Goal: Task Accomplishment & Management: Complete application form

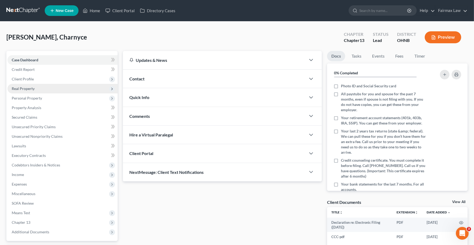
click at [30, 88] on span "Real Property" at bounding box center [23, 88] width 23 height 5
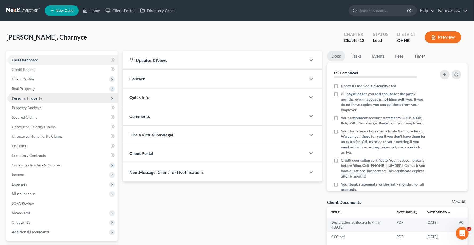
click at [29, 100] on span "Personal Property" at bounding box center [27, 98] width 30 height 5
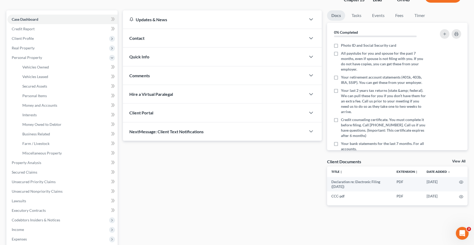
scroll to position [100, 0]
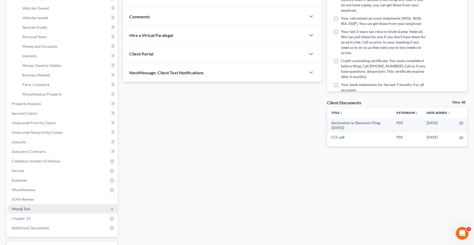
drag, startPoint x: 22, startPoint y: 208, endPoint x: 25, endPoint y: 210, distance: 3.6
click at [22, 208] on span "Means Test" at bounding box center [21, 209] width 18 height 5
click at [23, 211] on span "Means Test" at bounding box center [21, 209] width 18 height 5
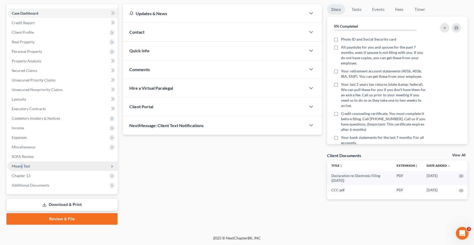
scroll to position [46, 0]
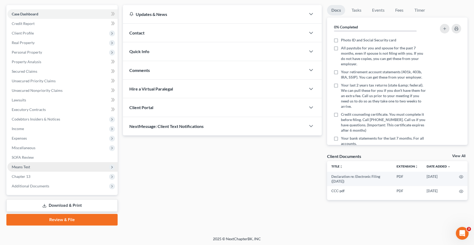
click at [24, 168] on span "Means Test" at bounding box center [21, 167] width 18 height 5
click at [24, 167] on span "Means Test" at bounding box center [21, 167] width 18 height 5
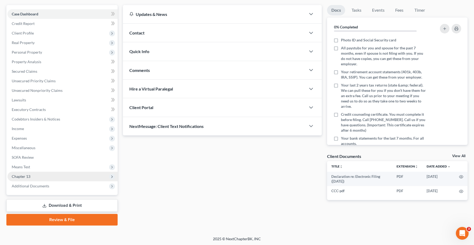
click at [27, 175] on span "Chapter 13" at bounding box center [21, 176] width 19 height 5
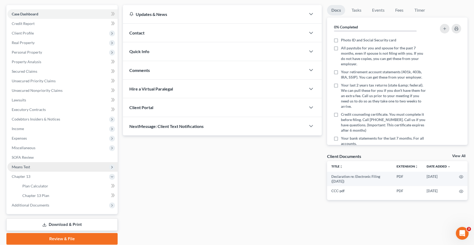
click at [27, 166] on span "Means Test" at bounding box center [21, 167] width 18 height 5
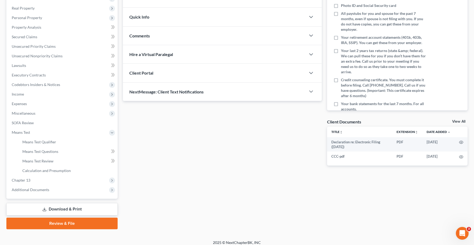
scroll to position [84, 0]
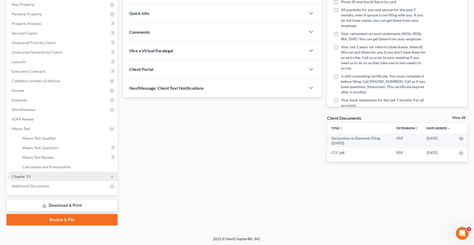
click at [23, 176] on span "Chapter 13" at bounding box center [21, 176] width 19 height 5
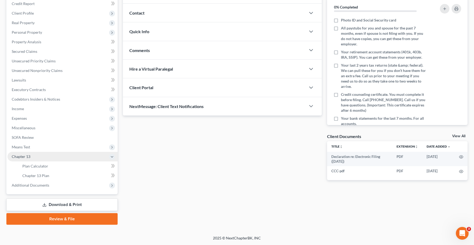
scroll to position [65, 0]
click at [30, 175] on span "Chapter 13 Plan" at bounding box center [35, 176] width 27 height 5
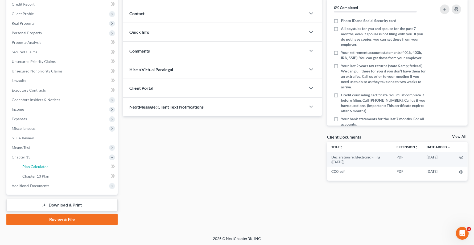
click at [37, 168] on link "Plan Calculator" at bounding box center [67, 167] width 99 height 10
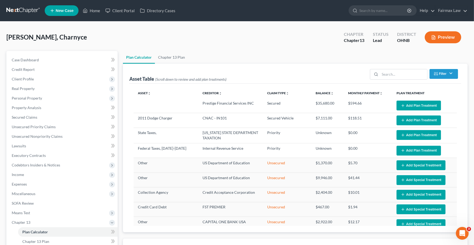
select select "59"
click at [422, 104] on button "Add Plan Treatment" at bounding box center [418, 106] width 44 height 10
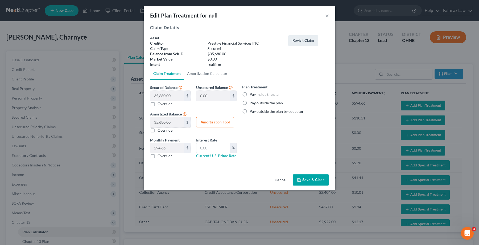
click at [326, 17] on button "×" at bounding box center [327, 15] width 4 height 6
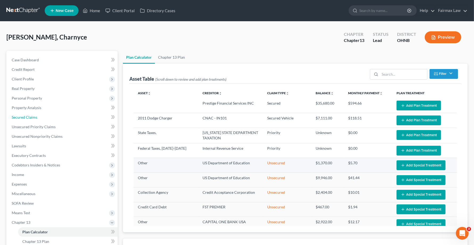
drag, startPoint x: 25, startPoint y: 115, endPoint x: 239, endPoint y: 172, distance: 220.8
click at [26, 115] on span "Secured Claims" at bounding box center [25, 117] width 26 height 5
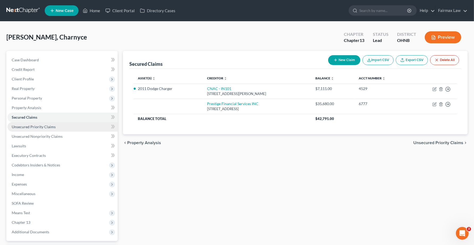
click at [30, 126] on span "Unsecured Priority Claims" at bounding box center [34, 127] width 44 height 5
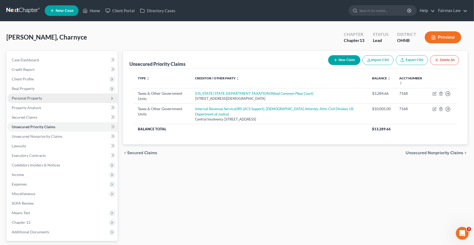
click at [26, 95] on span "Personal Property" at bounding box center [62, 99] width 110 height 10
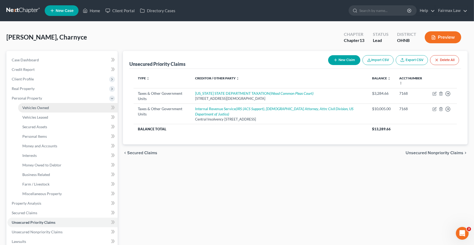
click at [35, 108] on span "Vehicles Owned" at bounding box center [35, 108] width 27 height 5
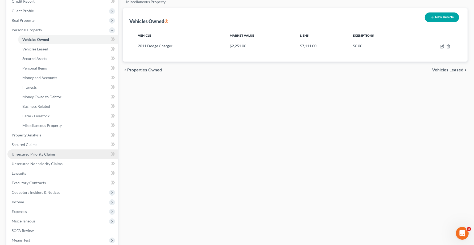
scroll to position [100, 0]
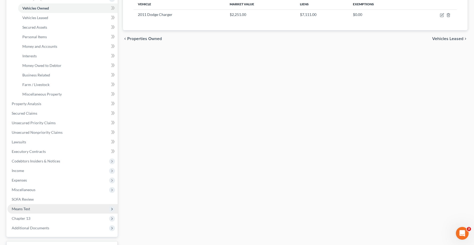
click at [22, 209] on span "Means Test" at bounding box center [21, 209] width 18 height 5
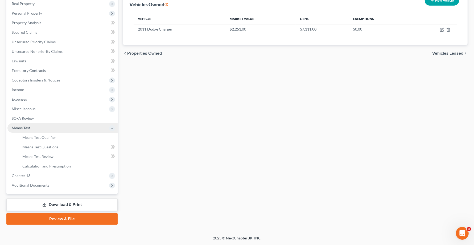
scroll to position [84, 0]
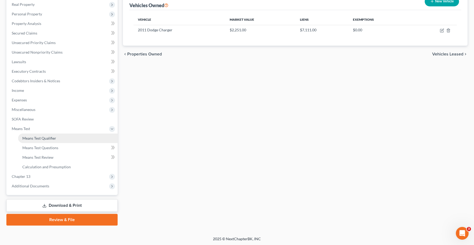
click at [27, 139] on span "Means Test Qualifier" at bounding box center [39, 138] width 34 height 5
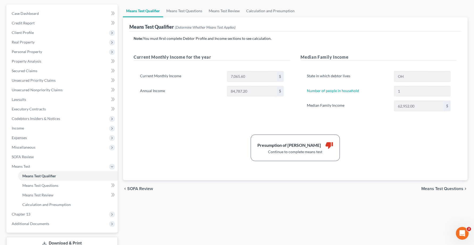
scroll to position [66, 0]
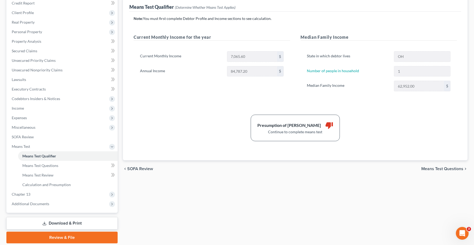
click at [446, 168] on span "Means Test Questions" at bounding box center [442, 169] width 42 height 4
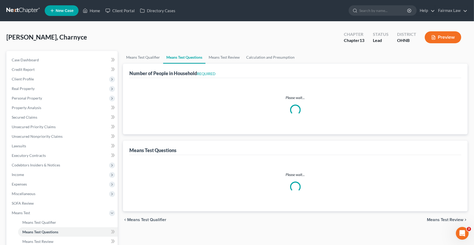
select select "1"
select select "60"
select select "1"
select select "60"
select select "1"
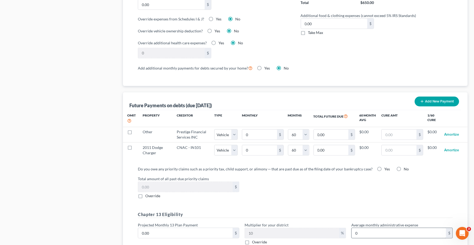
scroll to position [516, 0]
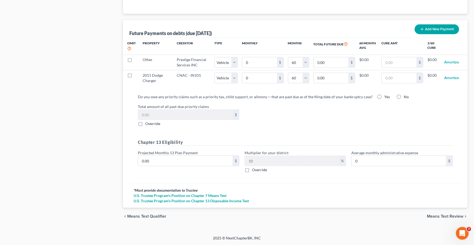
click at [437, 214] on div "chevron_left Means Test Qualifier Means Test Review chevron_right" at bounding box center [295, 216] width 344 height 17
click at [434, 217] on span "Means Test Review" at bounding box center [445, 217] width 36 height 4
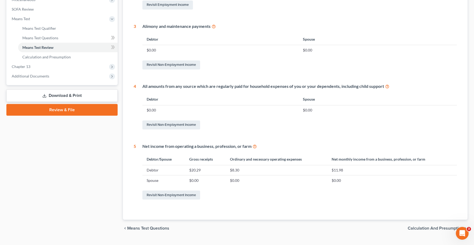
scroll to position [206, 0]
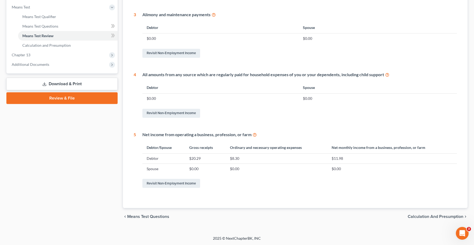
click at [422, 218] on span "Calculation and Presumption" at bounding box center [435, 217] width 56 height 4
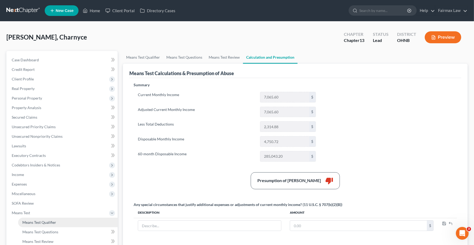
click at [33, 221] on span "Means Test Qualifier" at bounding box center [39, 222] width 34 height 5
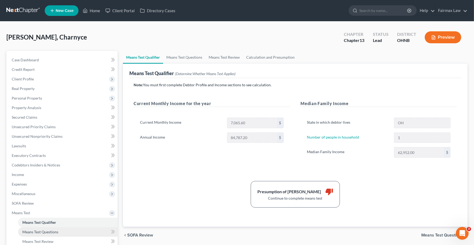
click at [35, 233] on span "Means Test Questions" at bounding box center [40, 232] width 36 height 5
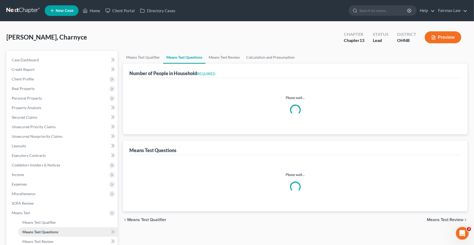
select select "1"
select select "60"
select select "1"
select select "60"
select select "1"
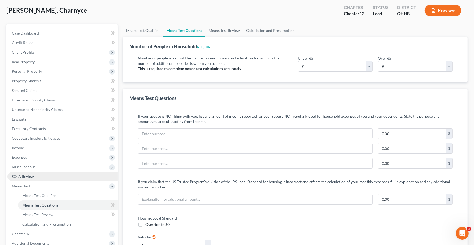
scroll to position [100, 0]
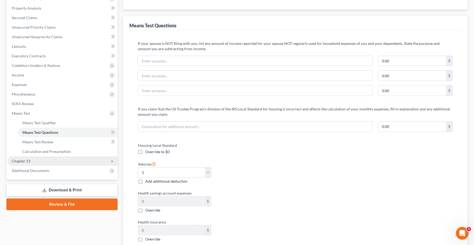
click at [20, 164] on span "Chapter 13" at bounding box center [62, 162] width 110 height 10
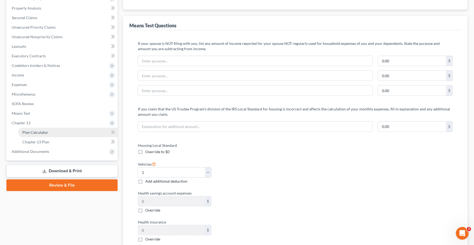
click at [39, 130] on span "Plan Calculator" at bounding box center [35, 132] width 26 height 5
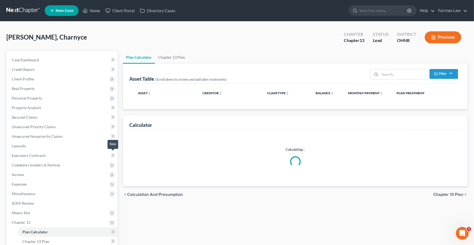
select select "59"
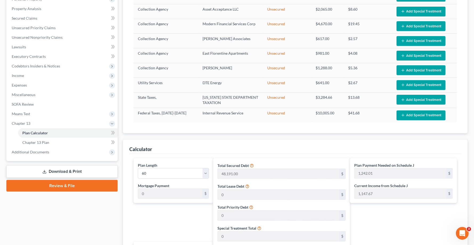
scroll to position [100, 0]
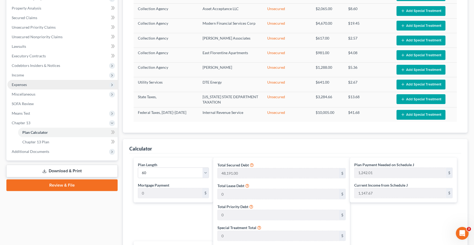
click at [20, 87] on span "Expenses" at bounding box center [62, 85] width 110 height 10
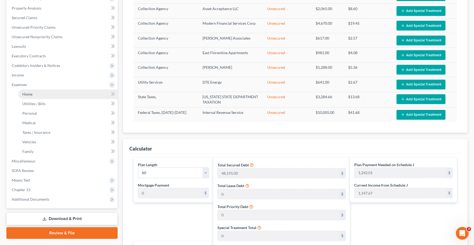
click at [23, 95] on span "Home" at bounding box center [27, 94] width 10 height 5
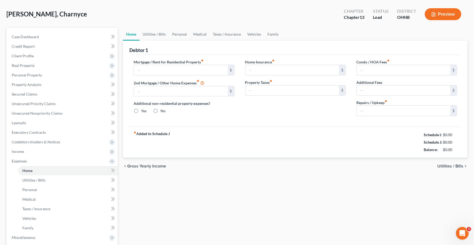
type input "1,185.00"
type input "0.00"
radio input "true"
type input "0.00"
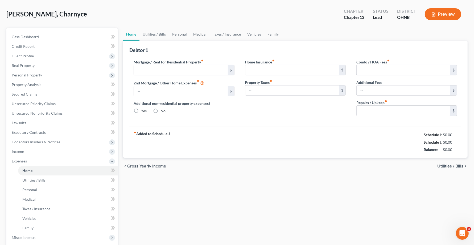
type input "0.00"
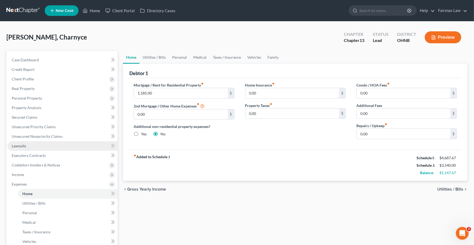
click at [20, 146] on span "Lawsuits" at bounding box center [19, 146] width 14 height 5
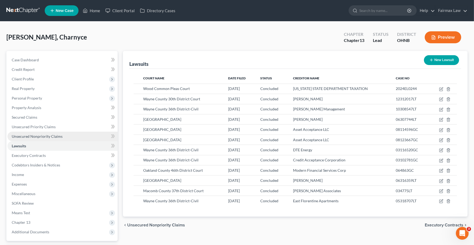
click at [20, 140] on link "Unsecured Nonpriority Claims" at bounding box center [62, 137] width 110 height 10
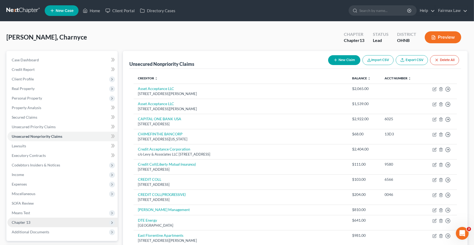
click at [24, 224] on span "Chapter 13" at bounding box center [21, 222] width 19 height 5
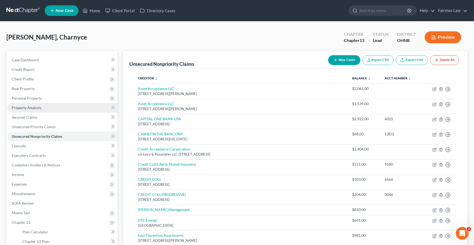
click at [29, 108] on span "Property Analysis" at bounding box center [27, 108] width 30 height 5
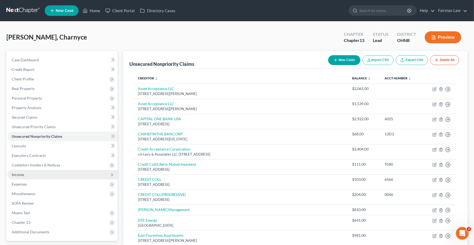
click at [23, 175] on span "Income" at bounding box center [18, 175] width 12 height 5
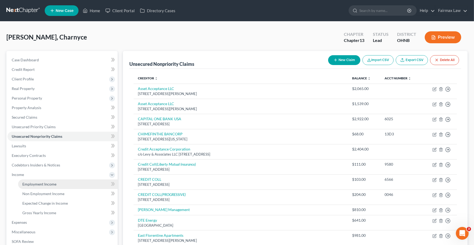
click at [35, 184] on span "Employment Income" at bounding box center [39, 184] width 34 height 5
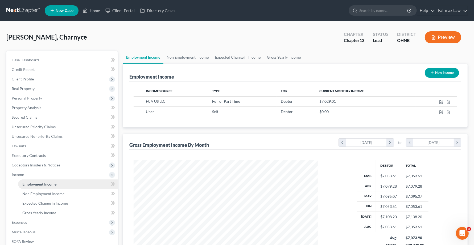
scroll to position [96, 194]
click at [32, 193] on span "Non Employment Income" at bounding box center [43, 194] width 42 height 5
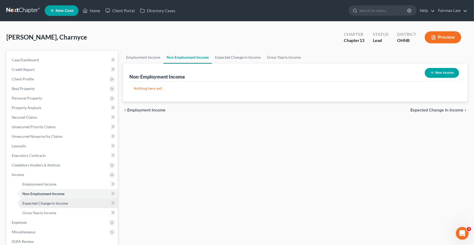
click at [34, 202] on span "Expected Change in Income" at bounding box center [44, 203] width 45 height 5
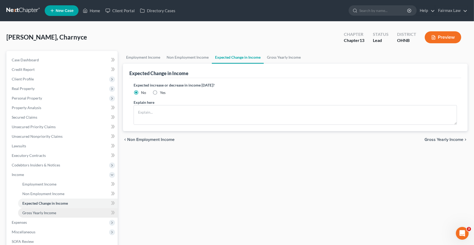
click at [34, 212] on span "Gross Yearly Income" at bounding box center [39, 213] width 34 height 5
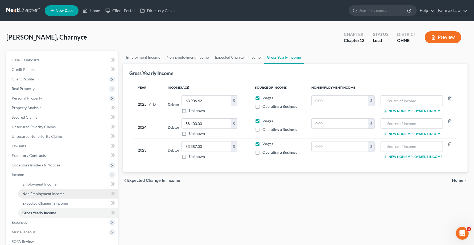
click at [35, 189] on link "Non Employment Income" at bounding box center [67, 194] width 99 height 10
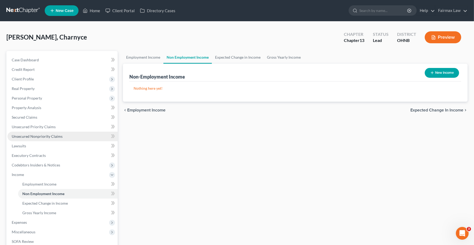
click at [36, 136] on span "Unsecured Nonpriority Claims" at bounding box center [37, 136] width 51 height 5
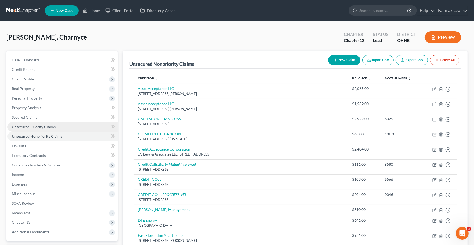
click at [36, 128] on span "Unsecured Priority Claims" at bounding box center [34, 127] width 44 height 5
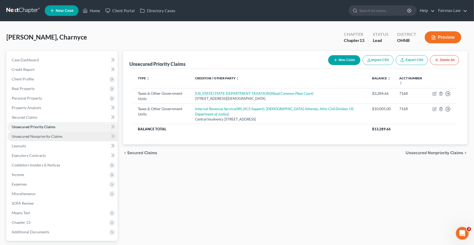
click at [31, 137] on span "Unsecured Nonpriority Claims" at bounding box center [37, 136] width 51 height 5
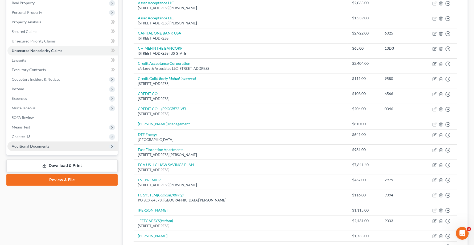
scroll to position [77, 0]
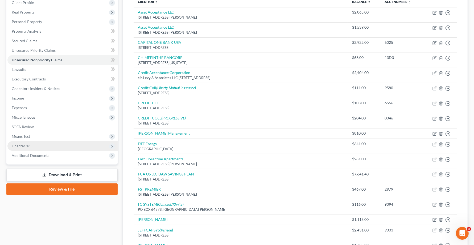
click at [24, 145] on span "Chapter 13" at bounding box center [21, 146] width 19 height 5
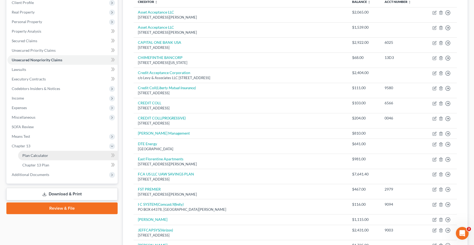
click at [26, 157] on span "Plan Calculator" at bounding box center [35, 155] width 26 height 5
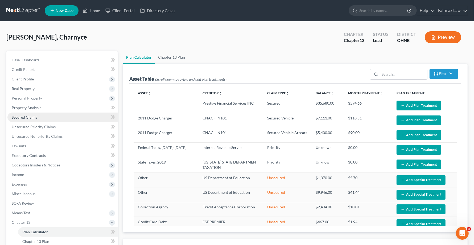
click at [24, 117] on span "Secured Claims" at bounding box center [25, 117] width 26 height 5
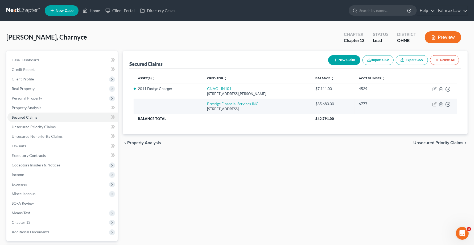
click at [435, 106] on icon "button" at bounding box center [433, 104] width 3 height 3
select select "46"
select select "2"
select select "0"
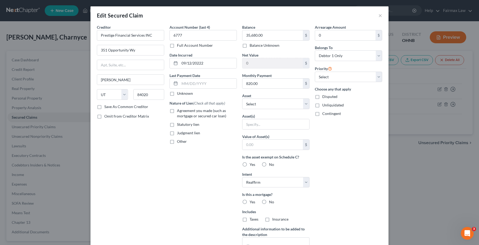
click at [413, 123] on div "Edit Secured Claim × Creditor * Prestige Financial Services INC 351 Opportunity…" at bounding box center [239, 122] width 479 height 245
click at [378, 18] on button "×" at bounding box center [380, 15] width 4 height 6
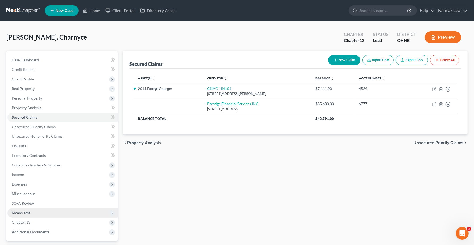
click at [23, 215] on span "Means Test" at bounding box center [21, 213] width 18 height 5
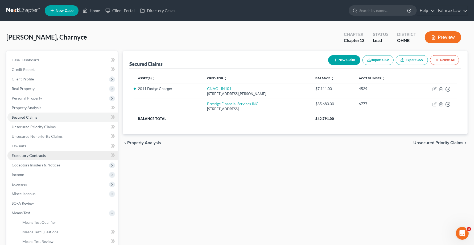
click at [22, 156] on span "Executory Contracts" at bounding box center [29, 155] width 34 height 5
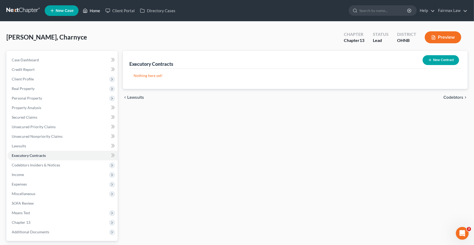
click at [92, 7] on link "Home" at bounding box center [91, 11] width 23 height 10
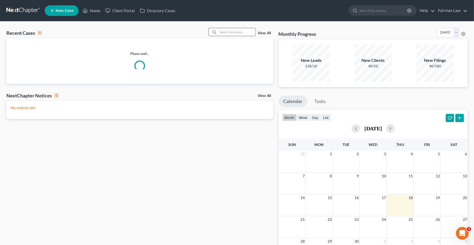
click at [231, 31] on input "search" at bounding box center [236, 32] width 37 height 8
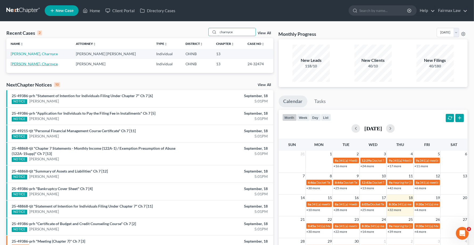
type input "charnyce"
click at [44, 64] on link "[PERSON_NAME], Charnyce" at bounding box center [34, 64] width 47 height 5
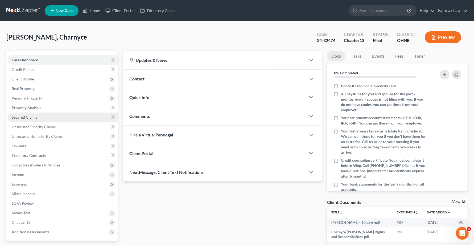
click at [20, 118] on span "Secured Claims" at bounding box center [25, 117] width 26 height 5
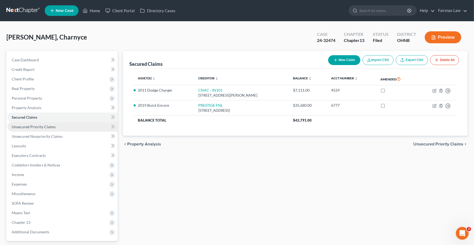
click at [26, 126] on span "Unsecured Priority Claims" at bounding box center [34, 127] width 44 height 5
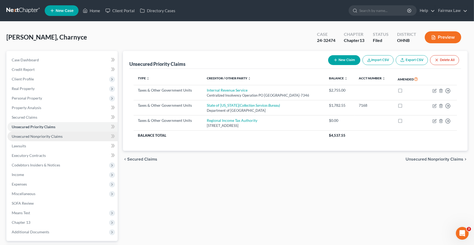
click at [27, 137] on span "Unsecured Nonpriority Claims" at bounding box center [37, 136] width 51 height 5
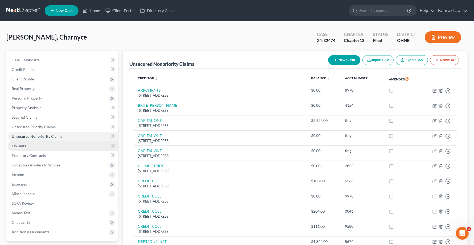
click at [19, 146] on span "Lawsuits" at bounding box center [19, 146] width 14 height 5
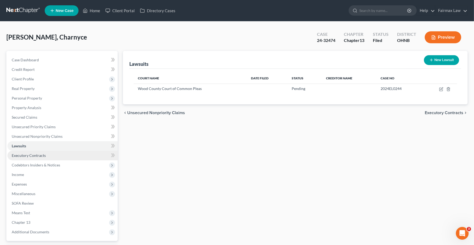
click at [28, 156] on span "Executory Contracts" at bounding box center [29, 155] width 34 height 5
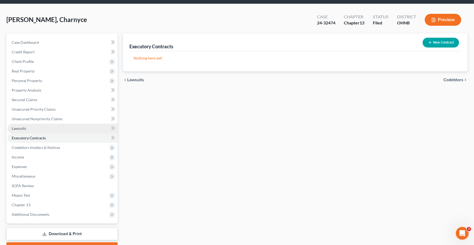
scroll to position [33, 0]
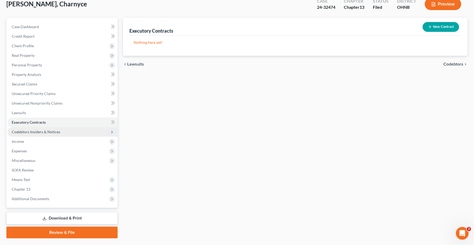
click at [28, 134] on span "Codebtors Insiders & Notices" at bounding box center [62, 132] width 110 height 10
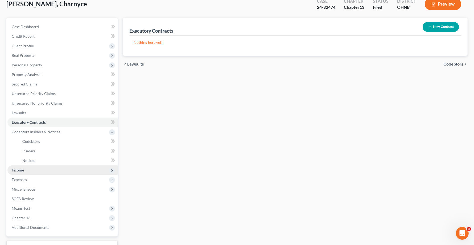
click at [20, 170] on span "Income" at bounding box center [18, 170] width 12 height 5
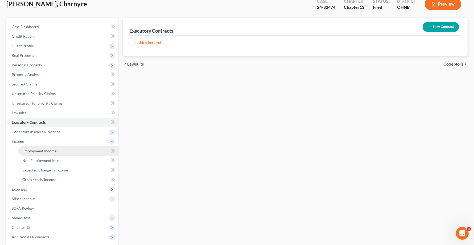
click at [36, 153] on link "Employment Income" at bounding box center [67, 152] width 99 height 10
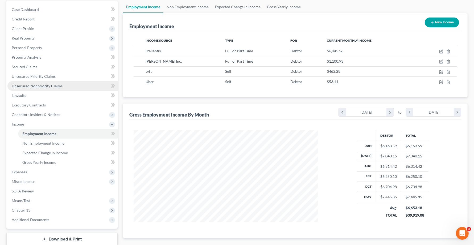
scroll to position [66, 0]
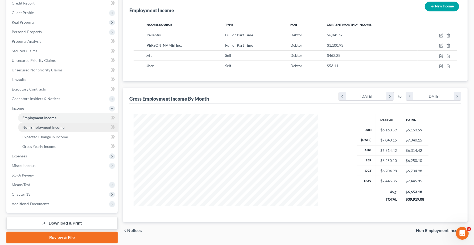
click at [34, 127] on span "Non Employment Income" at bounding box center [43, 127] width 42 height 5
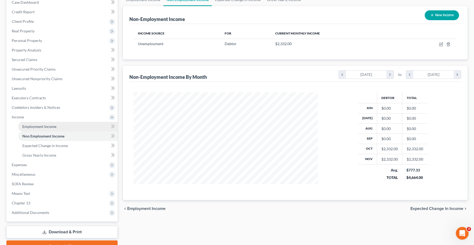
scroll to position [66, 0]
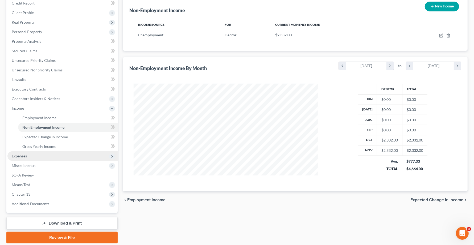
click at [23, 159] on span "Expenses" at bounding box center [62, 157] width 110 height 10
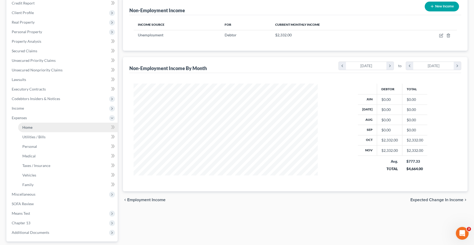
click at [31, 127] on span "Home" at bounding box center [27, 127] width 10 height 5
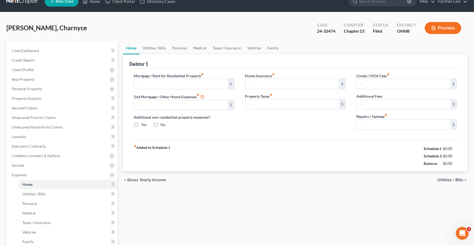
type input "1,175.00"
type input "0.00"
radio input "true"
type input "0.00"
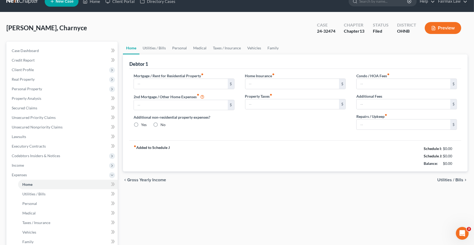
type input "0.00"
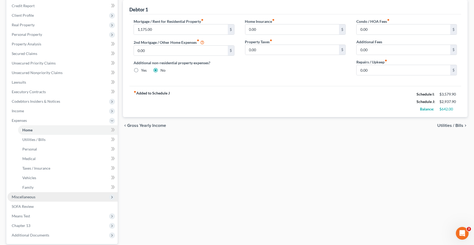
scroll to position [66, 0]
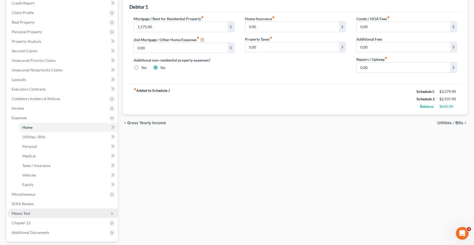
click at [21, 216] on span "Means Test" at bounding box center [62, 214] width 110 height 10
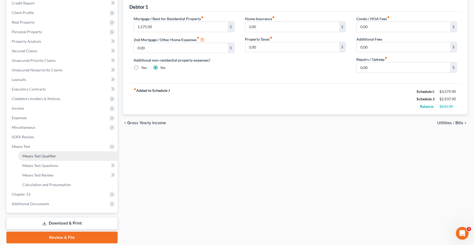
click at [34, 156] on span "Means Test Qualifier" at bounding box center [39, 156] width 34 height 5
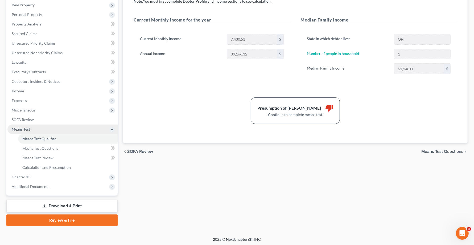
scroll to position [84, 0]
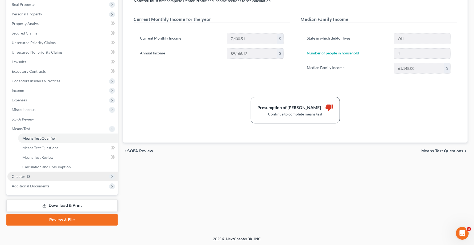
click at [23, 177] on span "Chapter 13" at bounding box center [21, 176] width 19 height 5
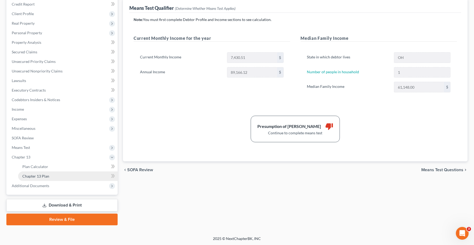
click at [31, 177] on span "Chapter 13 Plan" at bounding box center [35, 176] width 27 height 5
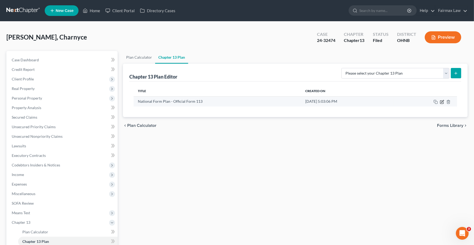
click at [443, 101] on icon "button" at bounding box center [442, 101] width 2 height 2
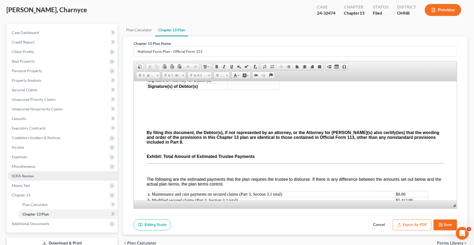
scroll to position [65, 0]
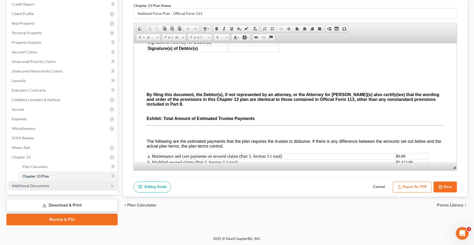
click at [23, 187] on span "Additional Documents" at bounding box center [30, 186] width 37 height 5
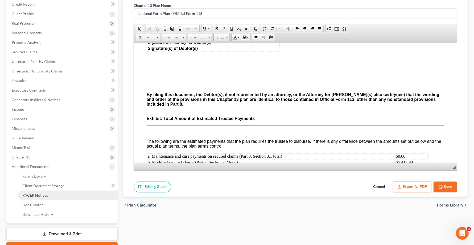
click at [36, 191] on link "PACER Notices" at bounding box center [67, 196] width 99 height 10
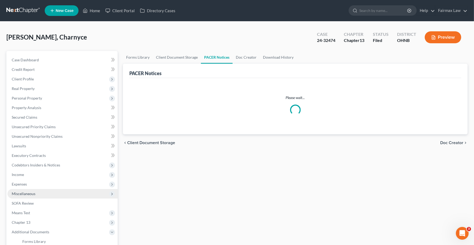
click at [37, 193] on span "Miscellaneous" at bounding box center [62, 194] width 110 height 10
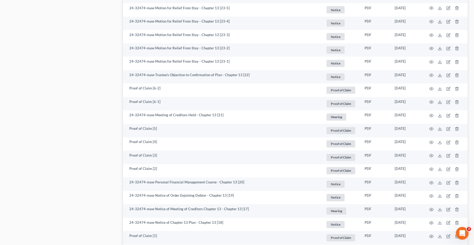
scroll to position [953, 0]
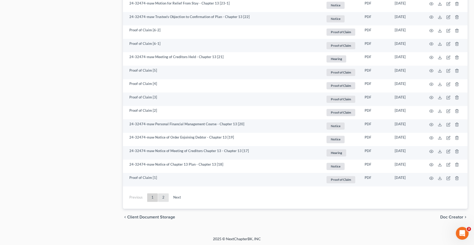
click at [163, 198] on link "2" at bounding box center [163, 198] width 11 height 9
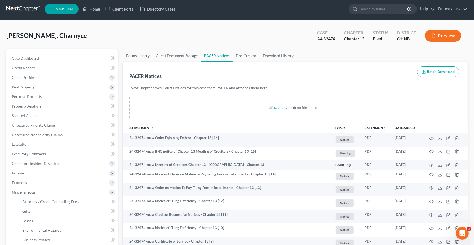
scroll to position [0, 0]
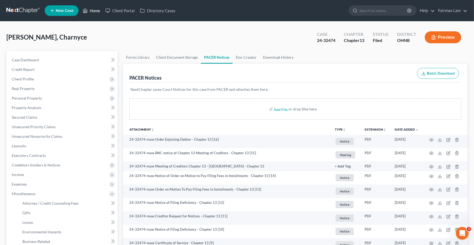
click at [96, 13] on link "Home" at bounding box center [91, 11] width 23 height 10
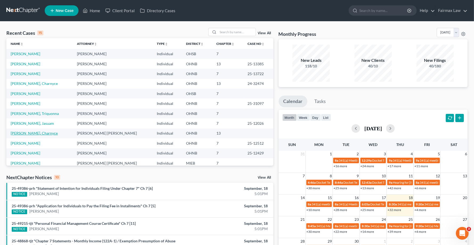
click at [29, 134] on link "[PERSON_NAME], Charnyce" at bounding box center [34, 133] width 47 height 5
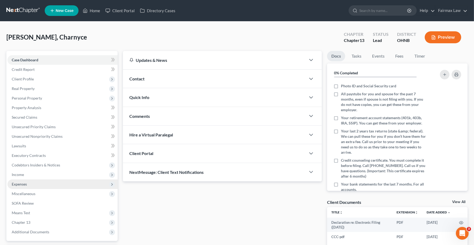
scroll to position [33, 0]
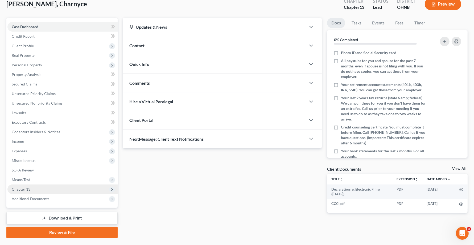
click at [16, 187] on span "Chapter 13" at bounding box center [21, 189] width 19 height 5
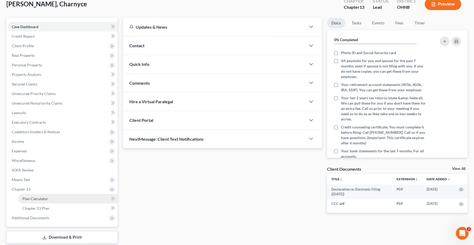
click at [33, 197] on span "Plan Calculator" at bounding box center [35, 199] width 26 height 5
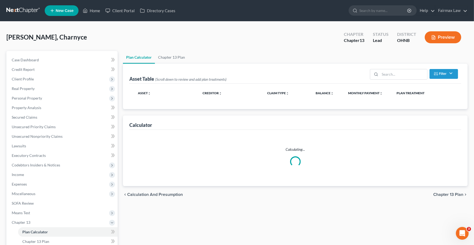
select select "59"
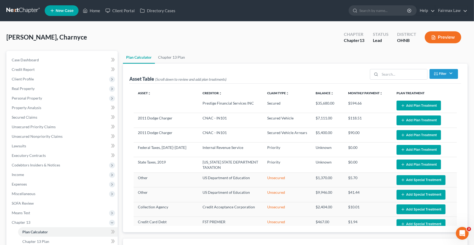
select select "59"
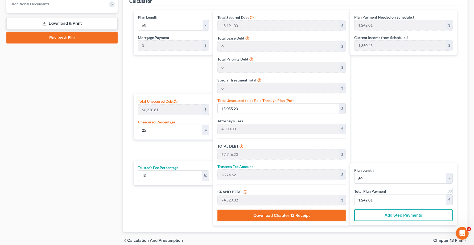
scroll to position [266, 0]
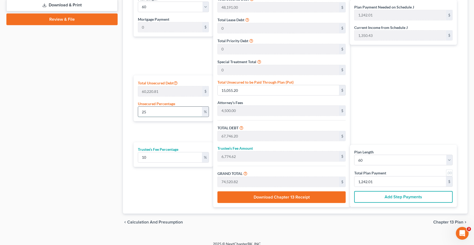
click at [184, 108] on input "25" at bounding box center [170, 112] width 64 height 10
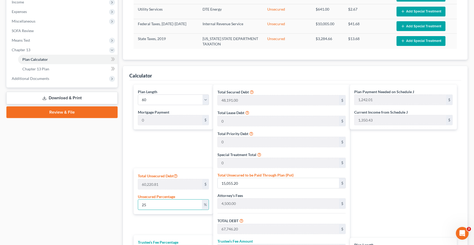
scroll to position [166, 0]
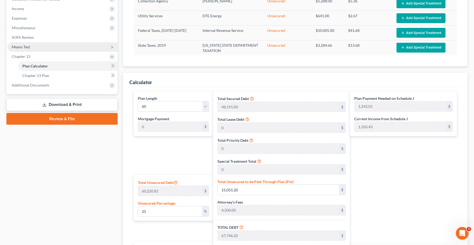
click at [22, 48] on span "Means Test" at bounding box center [21, 47] width 18 height 5
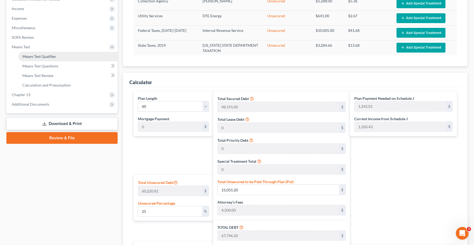
click at [27, 57] on span "Means Test Qualifier" at bounding box center [39, 56] width 34 height 5
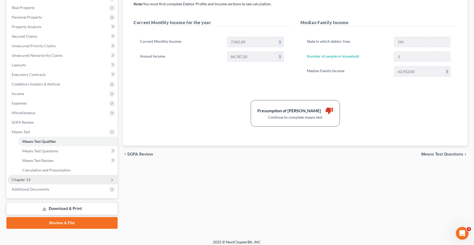
scroll to position [84, 0]
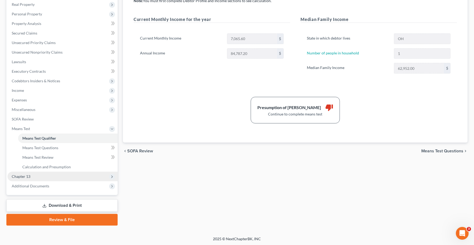
click at [20, 174] on span "Chapter 13" at bounding box center [21, 176] width 19 height 5
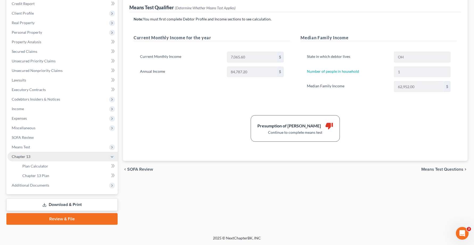
scroll to position [65, 0]
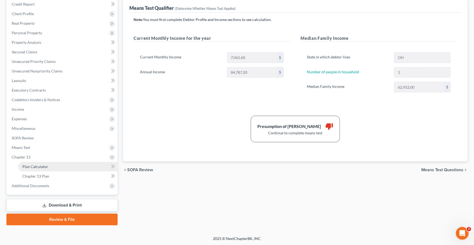
click at [27, 168] on link "Plan Calculator" at bounding box center [67, 167] width 99 height 10
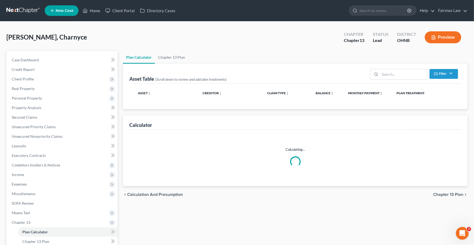
select select "59"
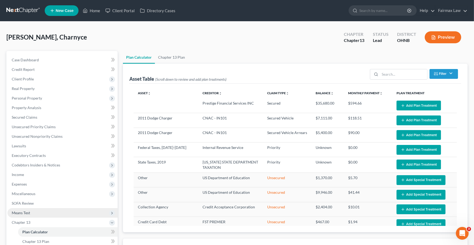
click at [25, 210] on span "Means Test" at bounding box center [62, 213] width 110 height 10
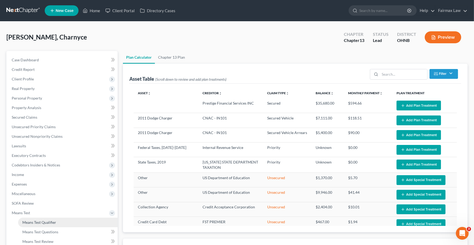
click at [39, 221] on span "Means Test Qualifier" at bounding box center [39, 222] width 34 height 5
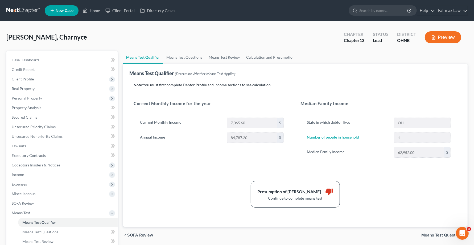
scroll to position [33, 0]
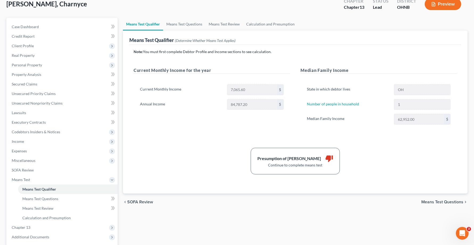
click at [447, 200] on span "Means Test Questions" at bounding box center [442, 202] width 42 height 4
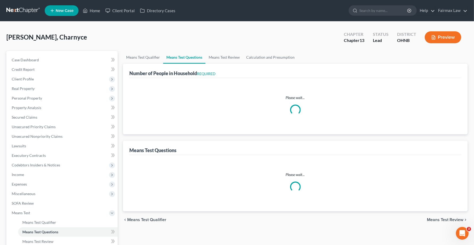
select select "1"
select select "60"
select select "1"
select select "60"
select select "1"
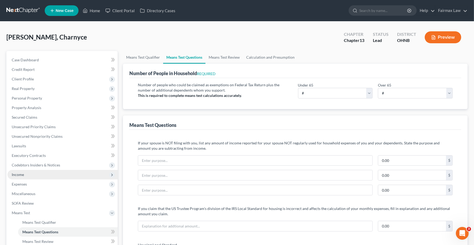
click at [17, 177] on span "Income" at bounding box center [62, 175] width 110 height 10
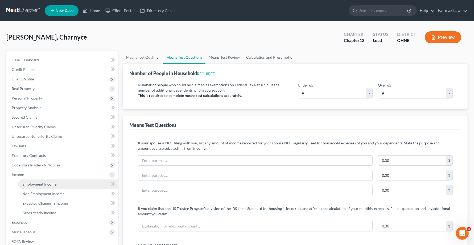
click at [30, 182] on span "Employment Income" at bounding box center [39, 184] width 34 height 5
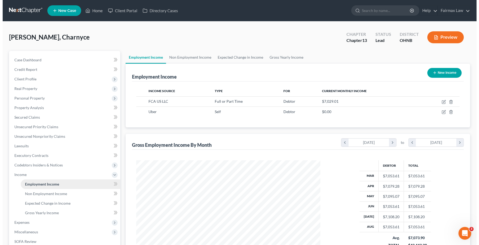
scroll to position [96, 194]
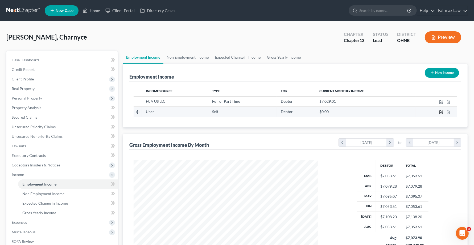
click at [442, 111] on icon "button" at bounding box center [441, 112] width 4 height 4
select select "1"
select select "4"
select select "0"
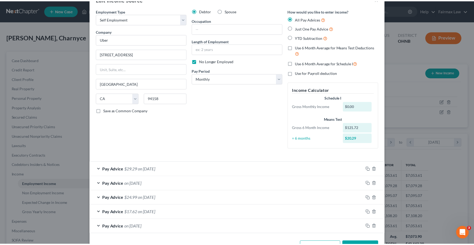
scroll to position [0, 0]
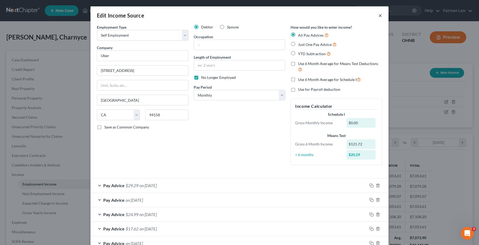
click at [378, 15] on button "×" at bounding box center [380, 15] width 4 height 6
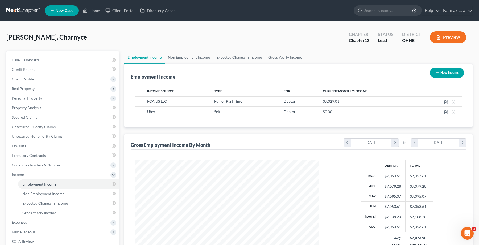
scroll to position [265823, 265723]
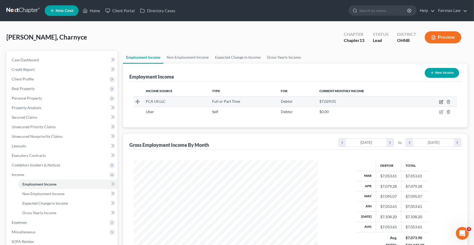
click at [441, 101] on icon "button" at bounding box center [441, 102] width 4 height 4
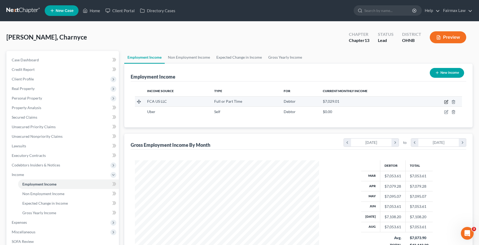
select select "0"
select select "23"
select select "3"
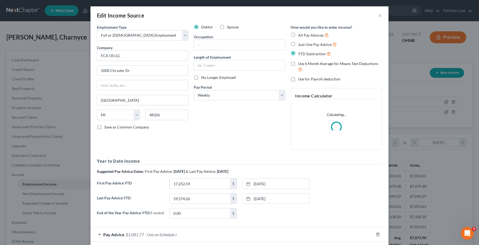
scroll to position [27, 0]
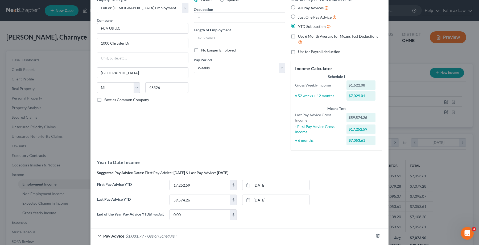
click at [118, 208] on label "Last Pay Advice YTD" at bounding box center [130, 202] width 73 height 15
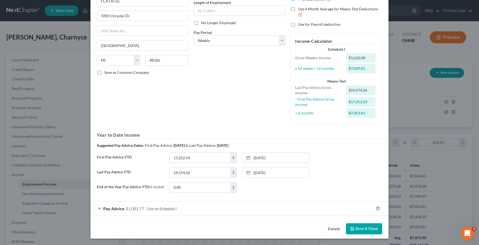
click at [116, 209] on span "Pay Advice" at bounding box center [113, 208] width 21 height 5
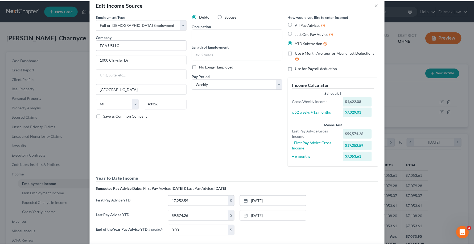
scroll to position [0, 0]
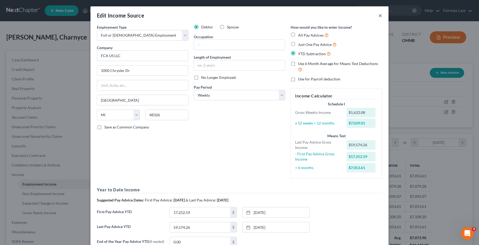
click at [378, 15] on button "×" at bounding box center [380, 15] width 4 height 6
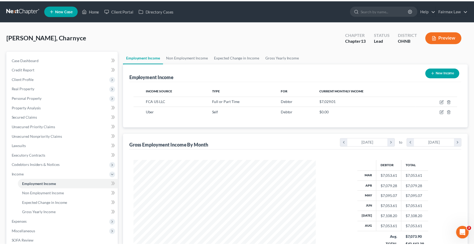
scroll to position [96, 194]
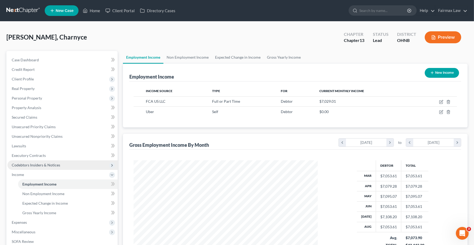
click at [25, 166] on span "Codebtors Insiders & Notices" at bounding box center [36, 165] width 48 height 5
click at [22, 161] on span "Codebtors Insiders & Notices" at bounding box center [62, 166] width 110 height 10
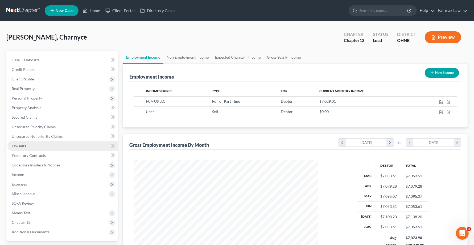
click at [18, 147] on span "Lawsuits" at bounding box center [19, 146] width 14 height 5
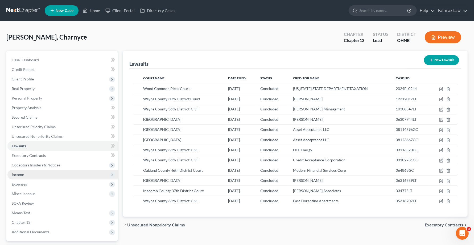
click at [19, 178] on span "Income" at bounding box center [62, 175] width 110 height 10
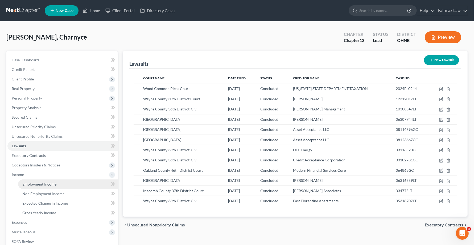
click at [34, 185] on span "Employment Income" at bounding box center [39, 184] width 34 height 5
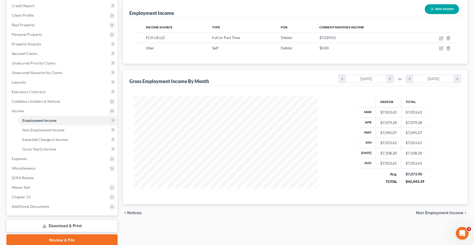
scroll to position [66, 0]
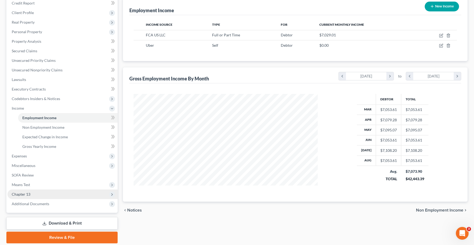
click at [19, 197] on span "Chapter 13" at bounding box center [62, 195] width 110 height 10
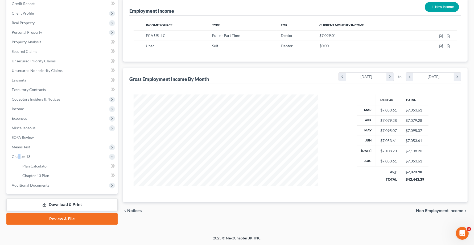
scroll to position [65, 0]
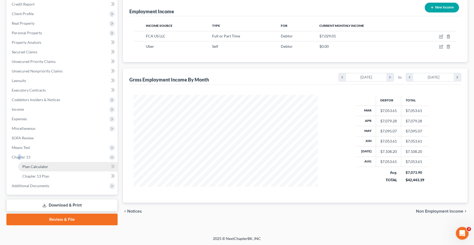
click at [22, 169] on link "Plan Calculator" at bounding box center [67, 167] width 99 height 10
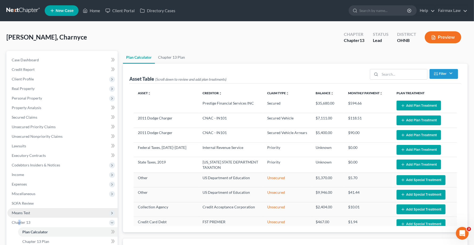
select select "59"
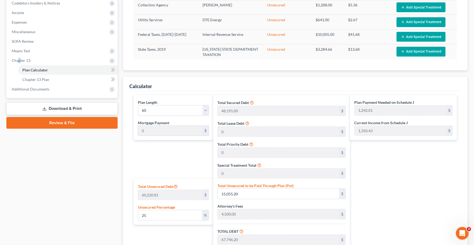
scroll to position [166, 0]
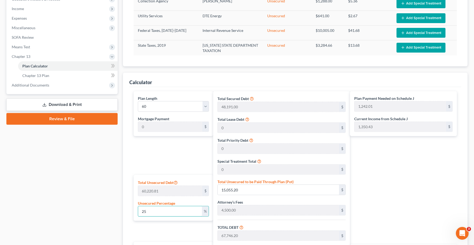
drag, startPoint x: 164, startPoint y: 212, endPoint x: 18, endPoint y: 205, distance: 146.2
click at [18, 205] on div "Petition Navigation Case Dashboard Payments Invoices Payments Payments Credit R…" at bounding box center [237, 108] width 466 height 446
type input "1"
type input "602.20"
type input "53,293.20"
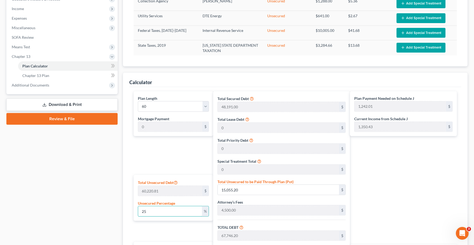
type input "5,329.32"
type input "58,622.52"
type input "977.04"
type input "10"
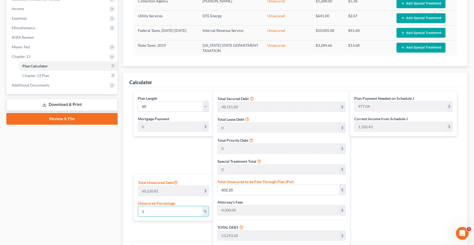
type input "6,022.08"
type input "58,713.08"
type input "5,871.30"
type input "64,584.38"
type input "1,076.40"
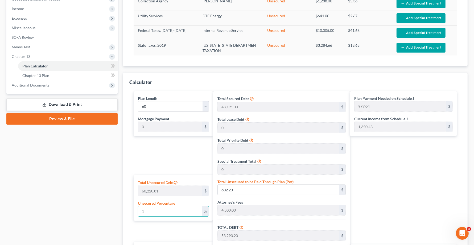
type input "1,076.40"
type input "100"
type input "60,220.81"
type input "112,911.81"
type input "11,291.18"
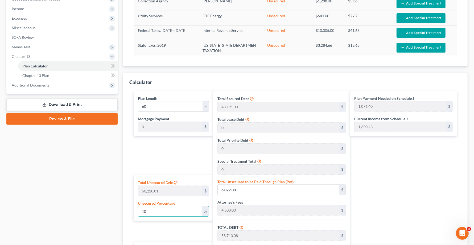
type input "124,202.99"
type input "2,070.04"
type input "100"
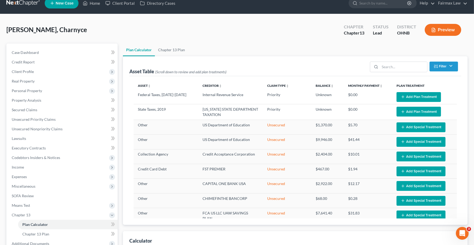
scroll to position [0, 0]
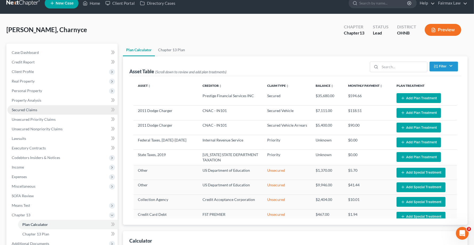
click at [18, 112] on link "Secured Claims" at bounding box center [62, 110] width 110 height 10
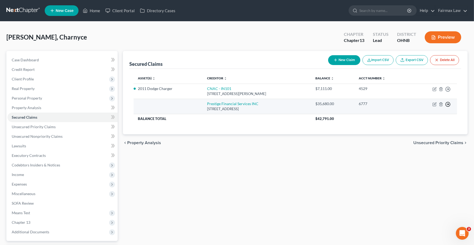
click at [448, 105] on icon "button" at bounding box center [447, 104] width 5 height 5
click at [416, 120] on link "Move to F" at bounding box center [423, 117] width 44 height 9
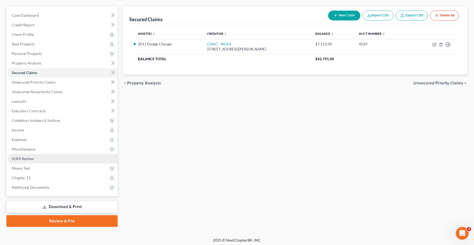
scroll to position [46, 0]
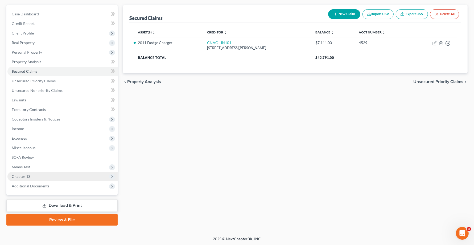
click at [23, 177] on span "Chapter 13" at bounding box center [21, 176] width 19 height 5
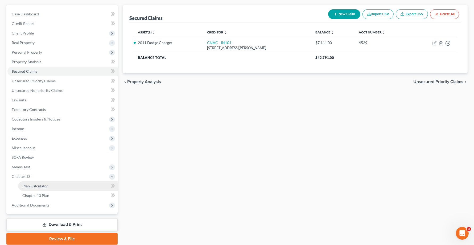
click at [37, 188] on link "Plan Calculator" at bounding box center [67, 187] width 99 height 10
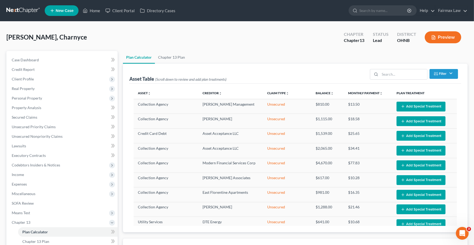
scroll to position [337, 0]
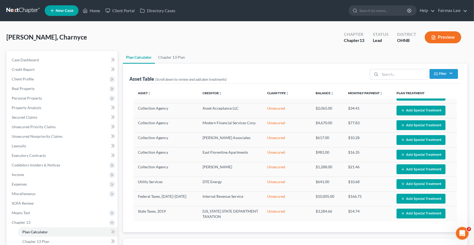
select select "59"
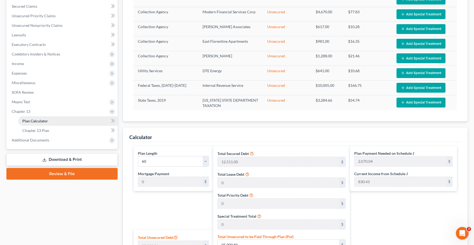
scroll to position [74, 0]
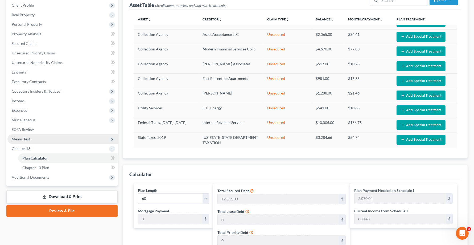
click at [24, 141] on span "Means Test" at bounding box center [62, 140] width 110 height 10
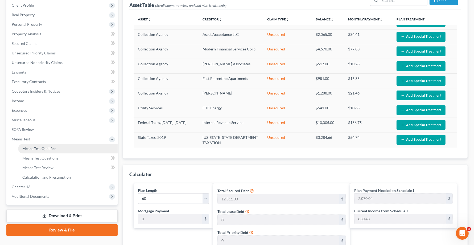
click at [33, 148] on span "Means Test Qualifier" at bounding box center [39, 149] width 34 height 5
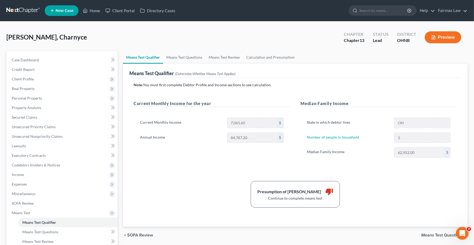
click at [427, 233] on span "Means Test Questions" at bounding box center [442, 235] width 42 height 4
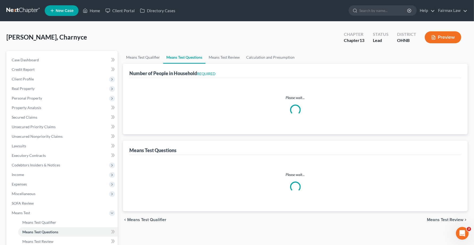
select select "1"
select select "60"
select select "1"
select select "60"
select select "1"
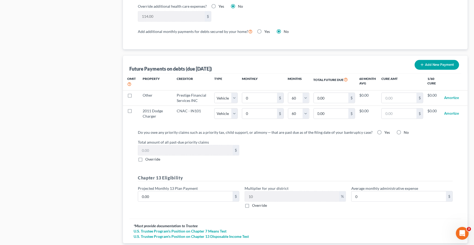
scroll to position [516, 0]
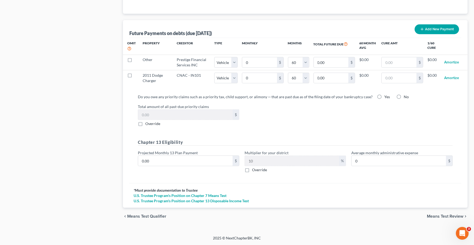
click at [436, 216] on span "Means Test Review" at bounding box center [445, 217] width 36 height 4
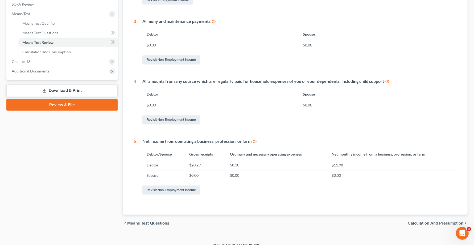
click at [437, 222] on span "Calculation and Presumption" at bounding box center [435, 224] width 56 height 4
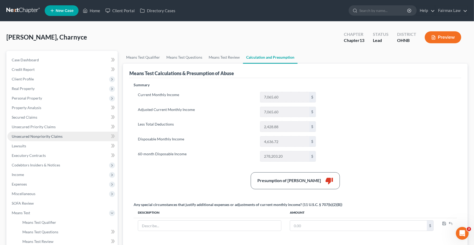
click at [26, 137] on span "Unsecured Nonpriority Claims" at bounding box center [37, 136] width 51 height 5
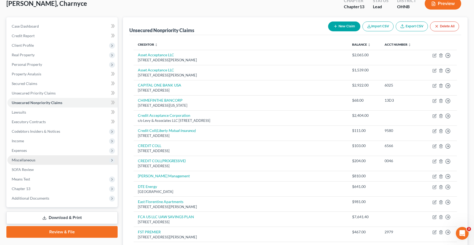
scroll to position [66, 0]
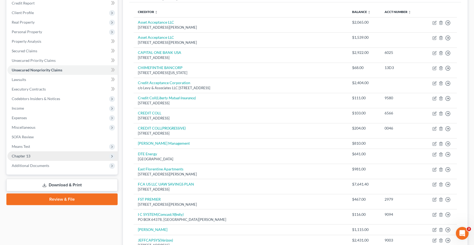
click at [19, 155] on span "Chapter 13" at bounding box center [21, 156] width 19 height 5
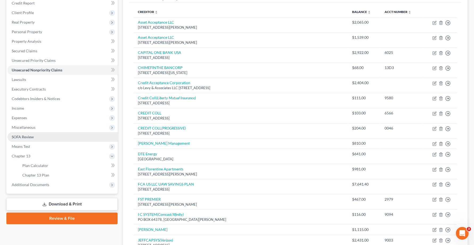
click at [26, 137] on span "SOFA Review" at bounding box center [23, 137] width 22 height 5
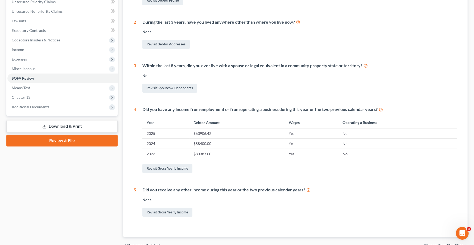
scroll to position [154, 0]
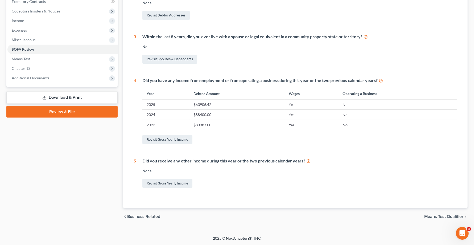
click at [446, 220] on div "chevron_left Business Related Means Test Qualifier chevron_right" at bounding box center [295, 216] width 344 height 17
drag, startPoint x: 443, startPoint y: 216, endPoint x: 425, endPoint y: 202, distance: 22.8
click at [443, 216] on span "Means Test Qualifier" at bounding box center [443, 217] width 39 height 4
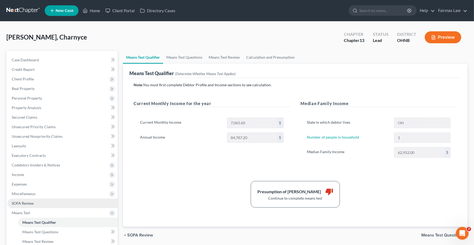
click at [23, 204] on span "SOFA Review" at bounding box center [23, 203] width 22 height 5
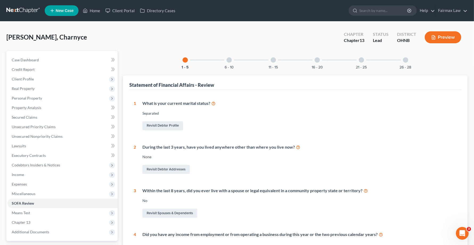
click at [229, 60] on div at bounding box center [228, 59] width 5 height 5
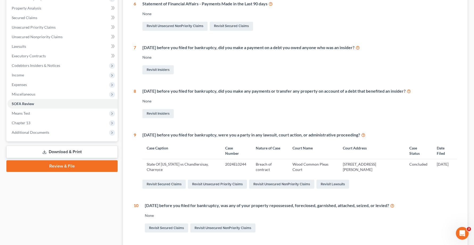
scroll to position [11, 0]
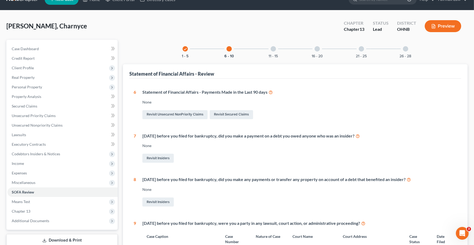
click at [274, 50] on div at bounding box center [272, 48] width 5 height 5
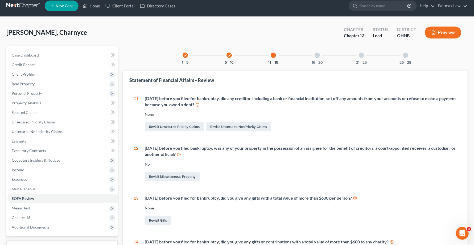
scroll to position [0, 0]
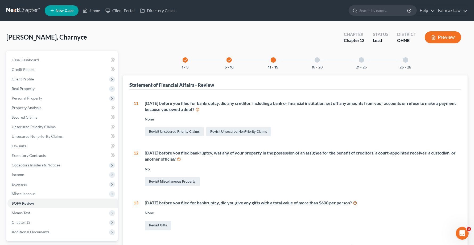
click at [317, 61] on div at bounding box center [316, 59] width 5 height 5
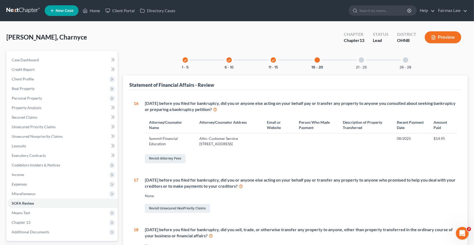
click at [362, 61] on div at bounding box center [360, 59] width 5 height 5
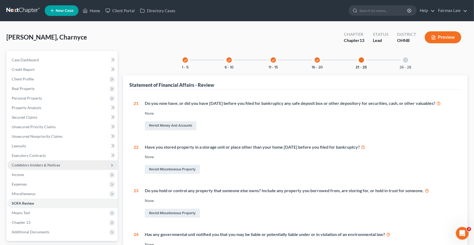
scroll to position [66, 0]
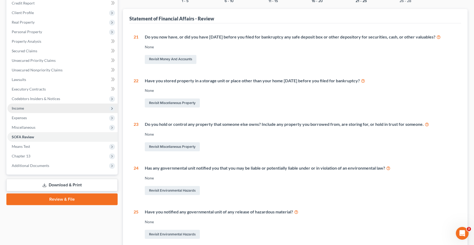
click at [20, 109] on span "Income" at bounding box center [18, 108] width 12 height 5
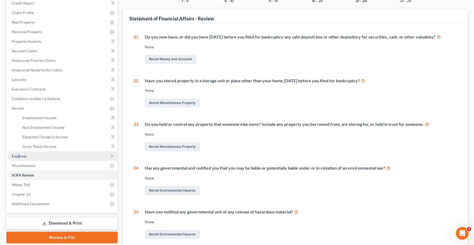
click at [19, 157] on span "Expenses" at bounding box center [19, 156] width 15 height 5
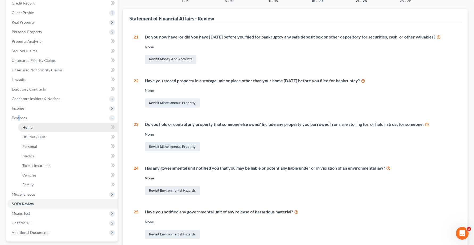
click at [29, 126] on span "Home" at bounding box center [27, 127] width 10 height 5
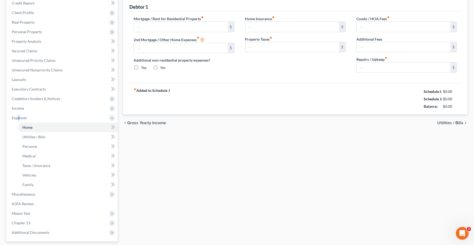
scroll to position [9, 0]
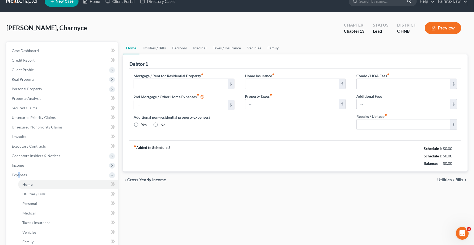
type input "1,185.00"
type input "0.00"
radio input "true"
type input "20.00"
type input "0.00"
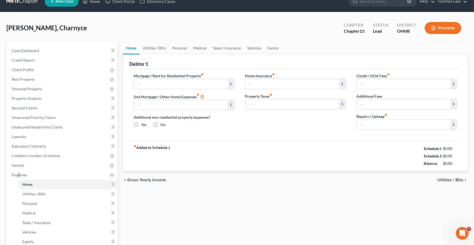
type input "0.00"
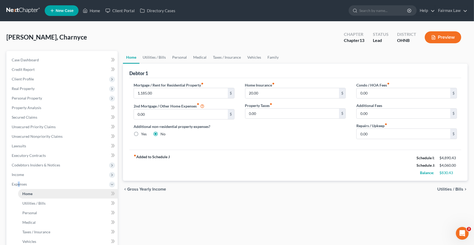
click at [28, 195] on span "Home" at bounding box center [27, 194] width 10 height 5
click at [442, 189] on span "Utilities / Bills" at bounding box center [450, 189] width 26 height 4
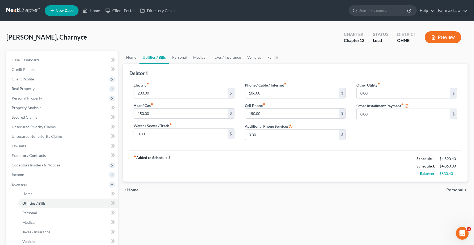
click at [454, 187] on div "chevron_left Home Personal chevron_right" at bounding box center [295, 190] width 344 height 17
click at [453, 190] on span "Personal" at bounding box center [454, 190] width 17 height 4
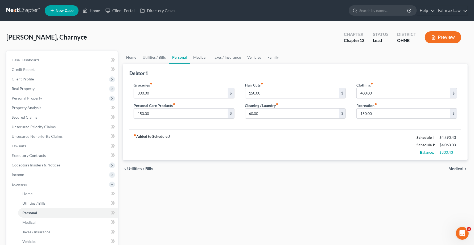
click at [451, 168] on span "Medical" at bounding box center [455, 169] width 15 height 4
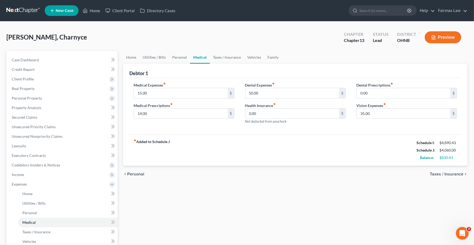
click at [459, 173] on span "Taxes / Insurance" at bounding box center [446, 174] width 34 height 4
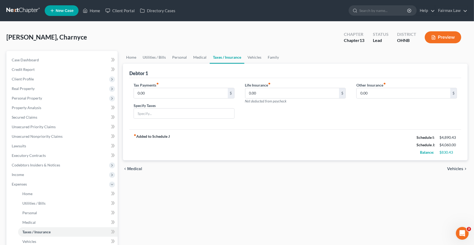
click at [452, 168] on span "Vehicles" at bounding box center [455, 169] width 16 height 4
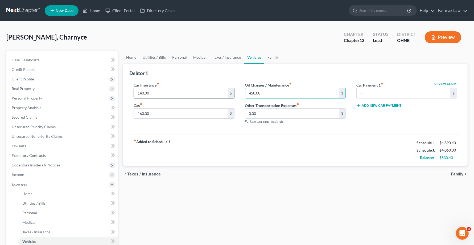
type input "0"
click at [358, 97] on input "text" at bounding box center [403, 93] width 94 height 10
type input "0"
drag, startPoint x: 377, startPoint y: 120, endPoint x: 375, endPoint y: 117, distance: 3.6
click at [378, 120] on div "Review Claim Car Payment 1 fiber_manual_record 0 $ Add New Car Payment" at bounding box center [406, 105] width 111 height 46
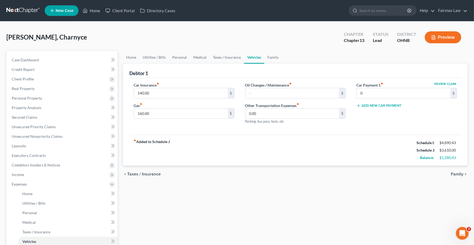
click at [433, 176] on div "chevron_left Taxes / Insurance Family chevron_right" at bounding box center [295, 174] width 344 height 17
click at [459, 173] on span "Family" at bounding box center [456, 174] width 12 height 4
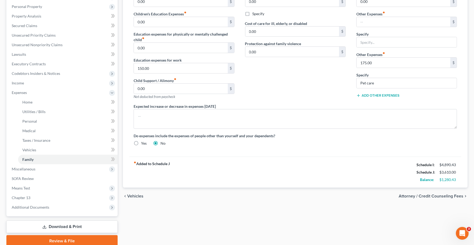
scroll to position [80, 0]
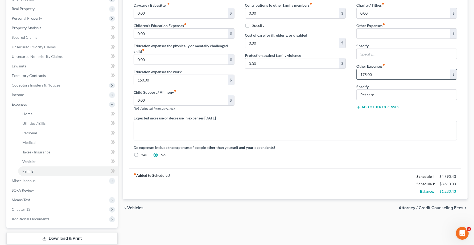
click at [382, 75] on input "175.00" at bounding box center [403, 74] width 94 height 10
type input "0"
click at [417, 207] on span "Attorney / Credit Counseling Fees" at bounding box center [430, 208] width 65 height 4
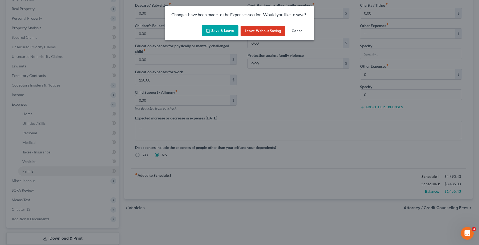
drag, startPoint x: 218, startPoint y: 31, endPoint x: 186, endPoint y: 71, distance: 51.2
click at [218, 31] on button "Save & Leave" at bounding box center [220, 30] width 37 height 11
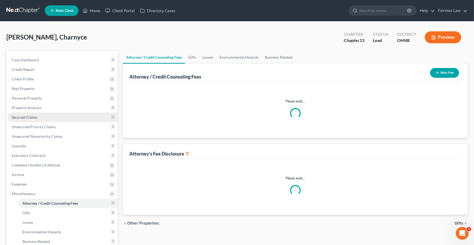
select select "4"
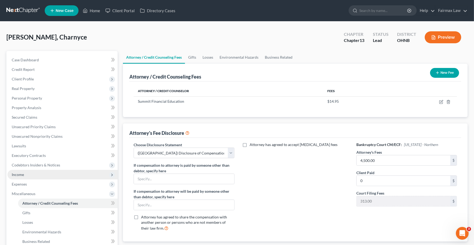
click at [18, 173] on span "Income" at bounding box center [18, 175] width 12 height 5
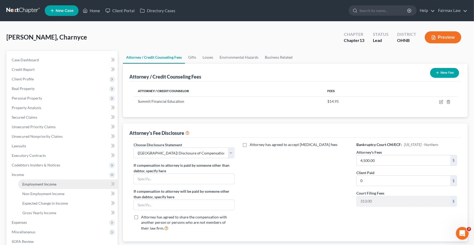
click at [34, 182] on span "Employment Income" at bounding box center [39, 184] width 34 height 5
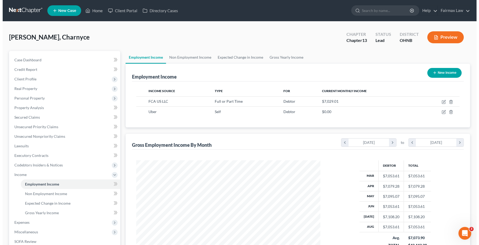
scroll to position [96, 194]
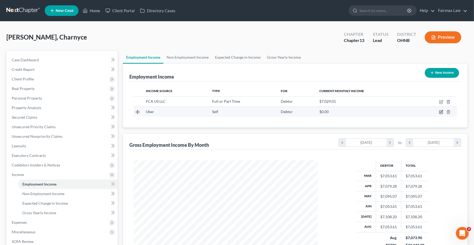
click at [441, 111] on icon "button" at bounding box center [441, 112] width 4 height 4
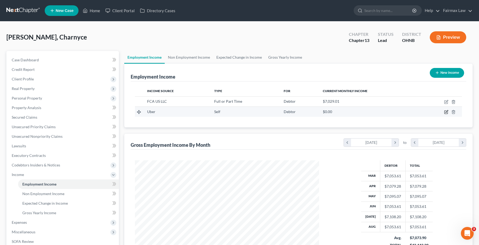
select select "1"
select select "4"
select select "0"
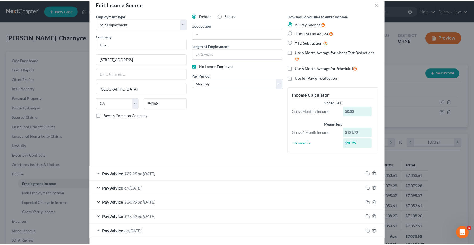
scroll to position [0, 0]
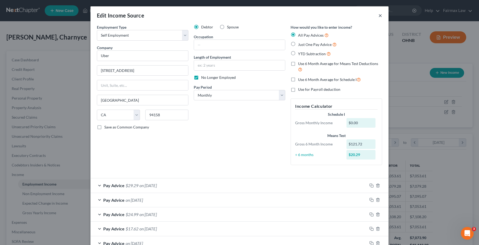
click at [378, 17] on button "×" at bounding box center [380, 15] width 4 height 6
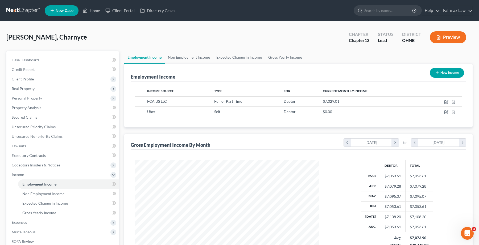
scroll to position [265823, 265723]
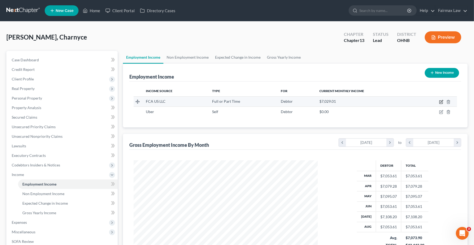
click at [441, 102] on icon "button" at bounding box center [441, 102] width 4 height 4
select select "0"
select select "23"
select select "3"
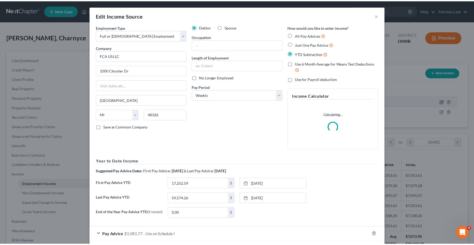
scroll to position [96, 197]
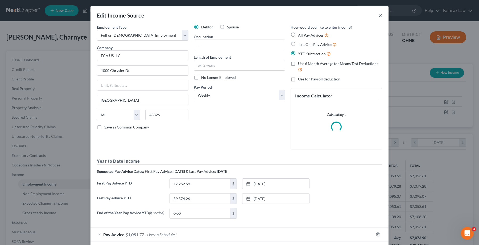
click at [378, 15] on button "×" at bounding box center [380, 15] width 4 height 6
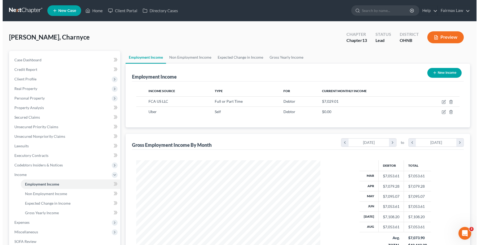
scroll to position [265823, 265723]
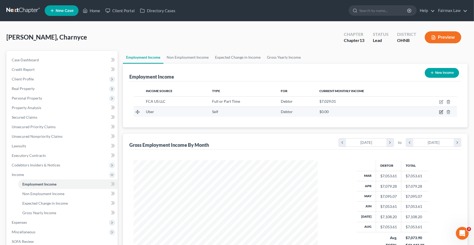
click at [441, 112] on icon "button" at bounding box center [441, 112] width 4 height 4
select select "1"
select select "4"
select select "0"
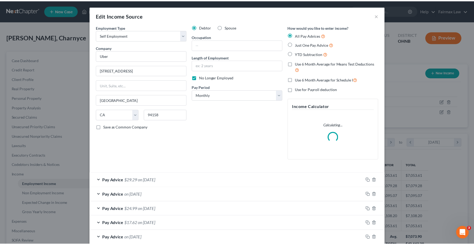
scroll to position [96, 197]
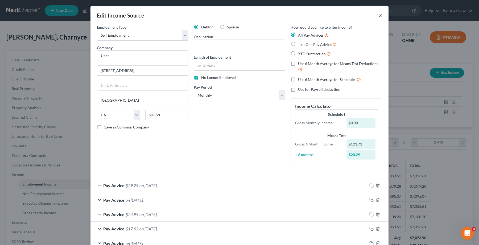
click at [378, 15] on button "×" at bounding box center [380, 15] width 4 height 6
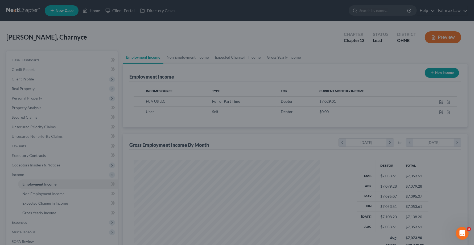
scroll to position [265823, 265723]
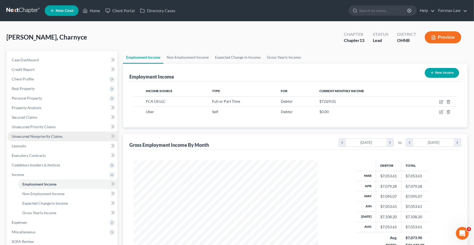
click at [25, 138] on span "Unsecured Nonpriority Claims" at bounding box center [37, 136] width 51 height 5
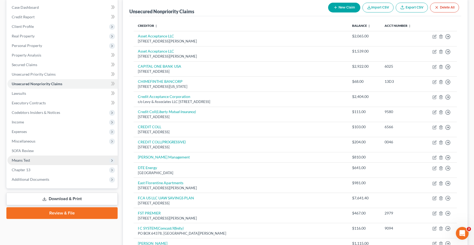
scroll to position [33, 0]
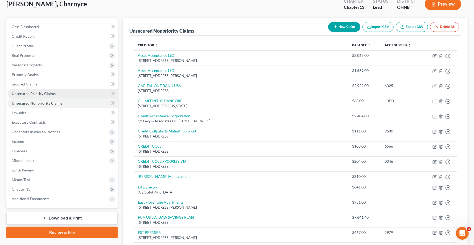
click at [24, 92] on span "Unsecured Priority Claims" at bounding box center [34, 93] width 44 height 5
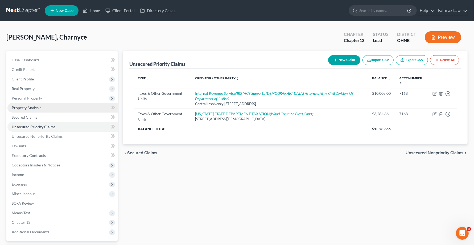
click at [29, 108] on span "Property Analysis" at bounding box center [27, 108] width 30 height 5
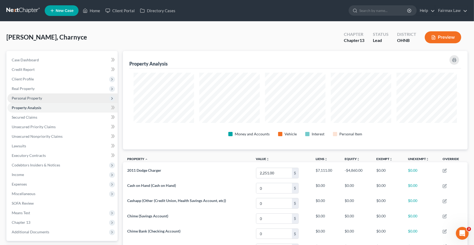
click at [27, 99] on span "Personal Property" at bounding box center [27, 98] width 30 height 5
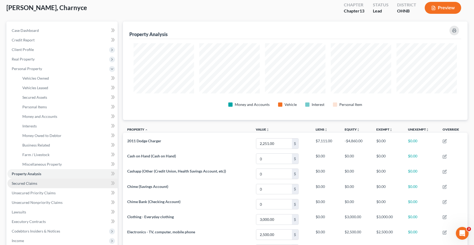
scroll to position [66, 0]
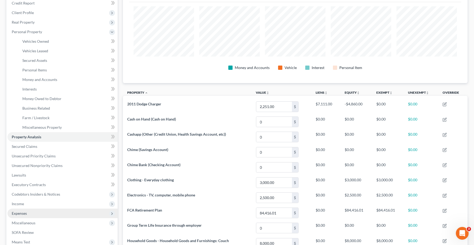
click at [24, 213] on span "Expenses" at bounding box center [19, 213] width 15 height 5
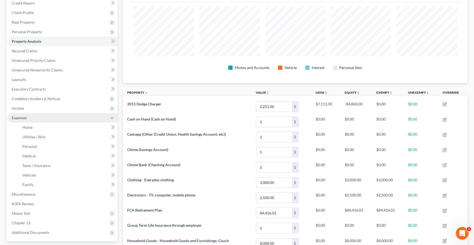
click at [24, 213] on span "Means Test" at bounding box center [21, 213] width 18 height 5
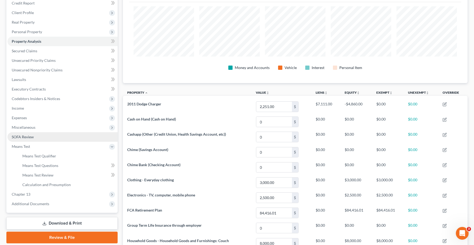
click at [21, 136] on span "SOFA Review" at bounding box center [23, 137] width 22 height 5
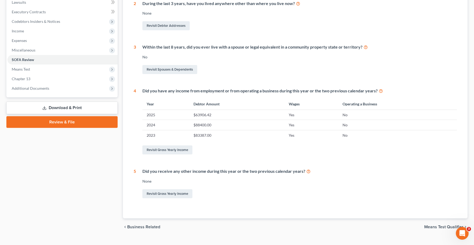
scroll to position [154, 0]
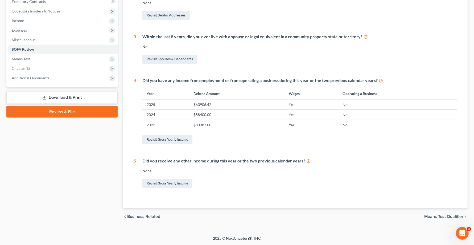
click at [449, 215] on span "Means Test Qualifier" at bounding box center [443, 217] width 39 height 4
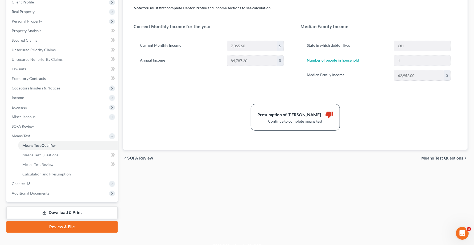
scroll to position [84, 0]
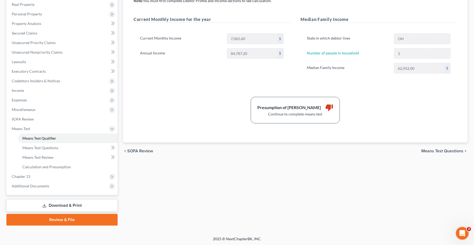
click at [432, 151] on span "Means Test Questions" at bounding box center [442, 151] width 42 height 4
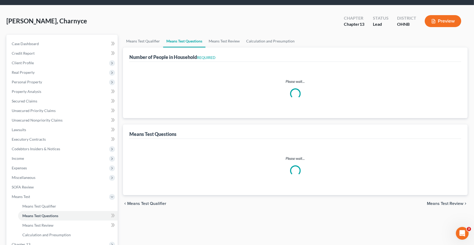
scroll to position [0, 0]
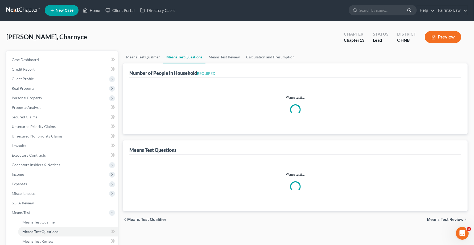
select select "1"
select select "60"
select select "1"
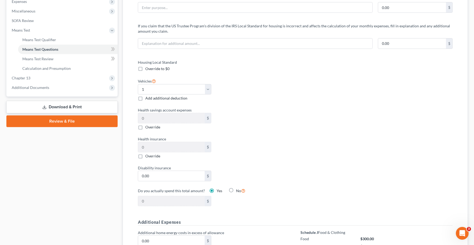
scroll to position [199, 0]
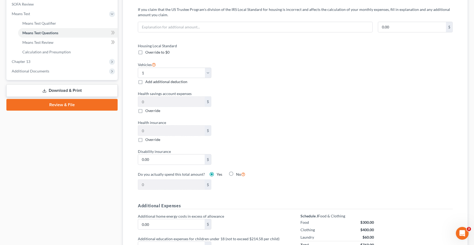
click at [145, 140] on label "Override" at bounding box center [152, 139] width 15 height 5
click at [147, 140] on input "Override" at bounding box center [148, 138] width 3 height 3
checkbox input "true"
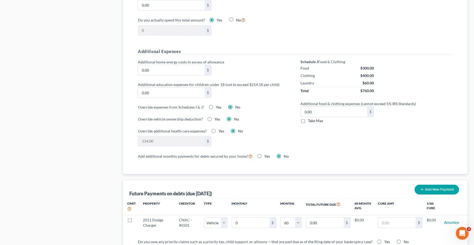
scroll to position [366, 0]
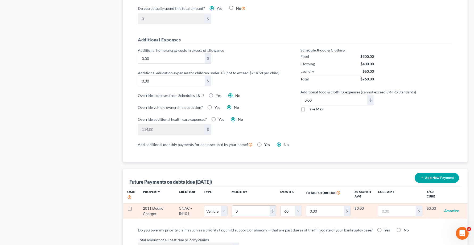
click at [252, 211] on input "0" at bounding box center [250, 211] width 37 height 10
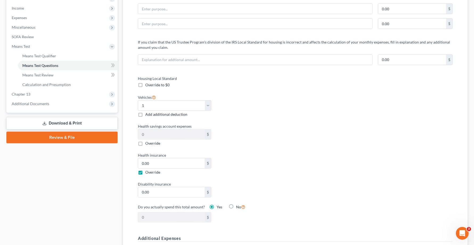
scroll to position [166, 0]
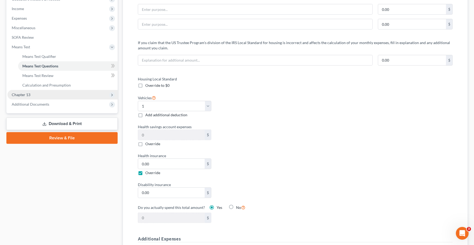
click at [21, 95] on span "Chapter 13" at bounding box center [21, 95] width 19 height 5
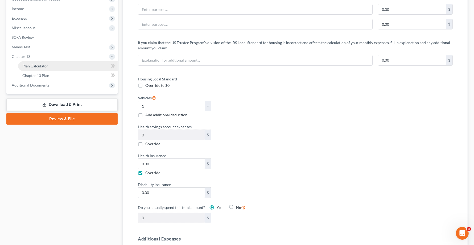
click at [25, 66] on span "Plan Calculator" at bounding box center [35, 66] width 26 height 5
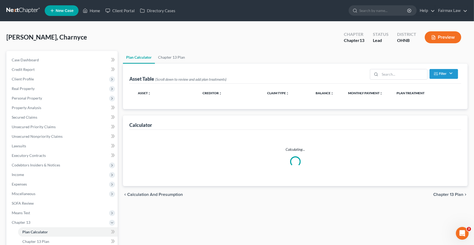
select select "59"
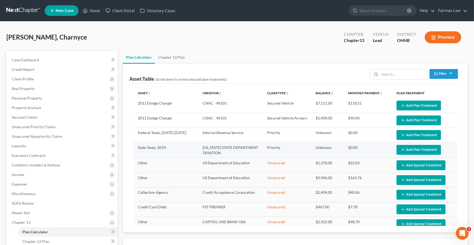
select select "59"
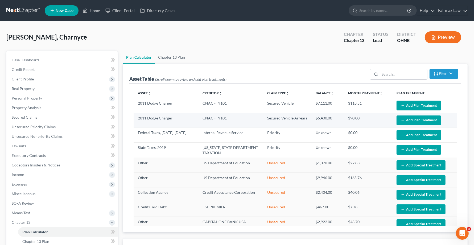
click at [405, 119] on button "Add Plan Treatment" at bounding box center [418, 121] width 44 height 10
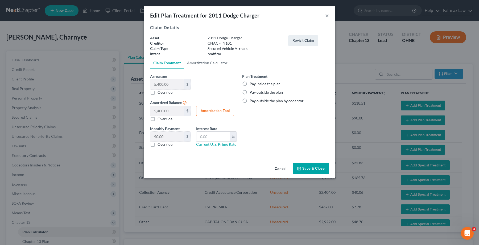
click at [326, 15] on button "×" at bounding box center [327, 15] width 4 height 6
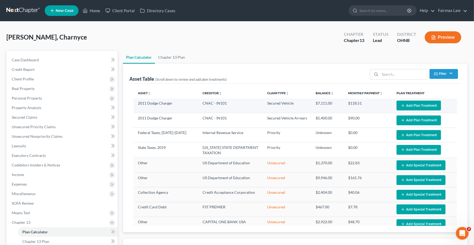
click at [416, 106] on button "Add Plan Treatment" at bounding box center [418, 106] width 44 height 10
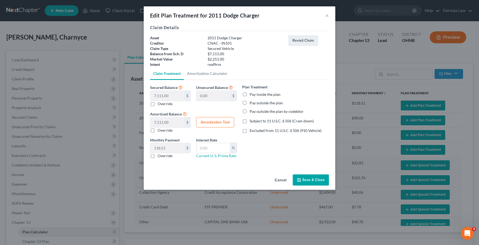
click at [249, 94] on label "Pay inside the plan" at bounding box center [264, 94] width 31 height 5
click at [252, 94] on input "Pay inside the plan" at bounding box center [253, 93] width 3 height 3
radio input "true"
click at [249, 121] on label "Subject to 11 U.S.C. § 506 (Cram down)" at bounding box center [281, 121] width 64 height 5
click at [252, 121] on input "Subject to 11 U.S.C. § 506 (Cram down)" at bounding box center [253, 120] width 3 height 3
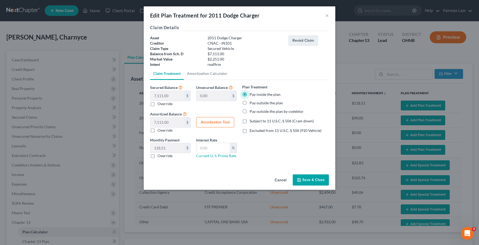
checkbox input "true"
click at [249, 132] on label "Excluded from 11 U.S.C. § 506 (910 Vehicle)" at bounding box center [285, 130] width 72 height 5
click at [252, 132] on input "Excluded from 11 U.S.C. § 506 (910 Vehicle)" at bounding box center [253, 129] width 3 height 3
checkbox input "true"
click at [325, 16] on button "×" at bounding box center [327, 15] width 4 height 6
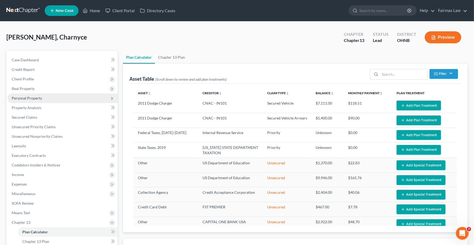
click at [25, 100] on span "Personal Property" at bounding box center [27, 98] width 30 height 5
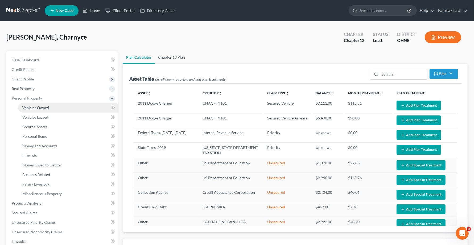
click at [31, 108] on span "Vehicles Owned" at bounding box center [35, 108] width 27 height 5
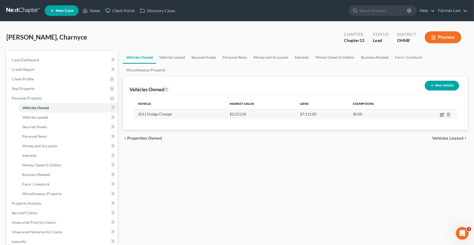
click at [441, 115] on icon "button" at bounding box center [442, 114] width 2 height 2
select select "0"
select select "15"
select select "3"
select select "0"
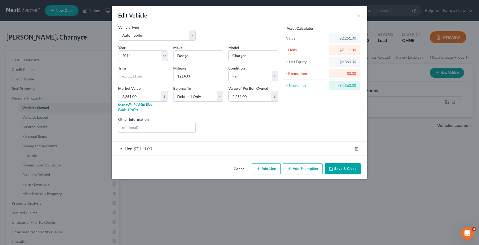
click at [156, 147] on div "Lien $7,111.00" at bounding box center [232, 149] width 240 height 14
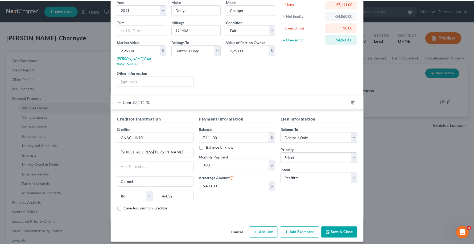
scroll to position [47, 0]
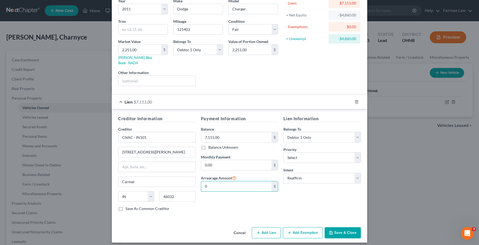
type input "0"
click at [338, 232] on button "Save & Close" at bounding box center [342, 233] width 36 height 11
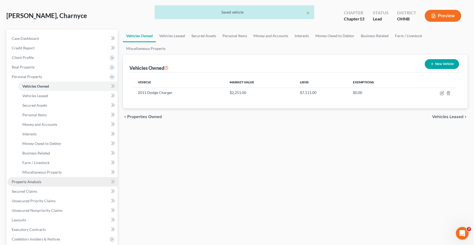
scroll to position [33, 0]
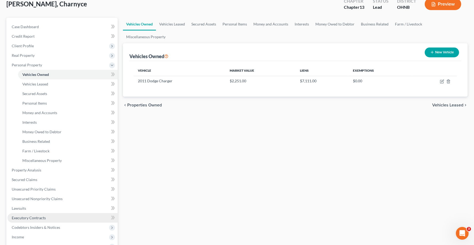
click at [22, 221] on link "Executory Contracts" at bounding box center [62, 219] width 110 height 10
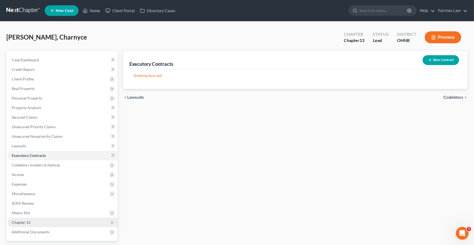
click at [24, 221] on span "Chapter 13" at bounding box center [21, 222] width 19 height 5
click at [40, 233] on span "Plan Calculator" at bounding box center [35, 232] width 26 height 5
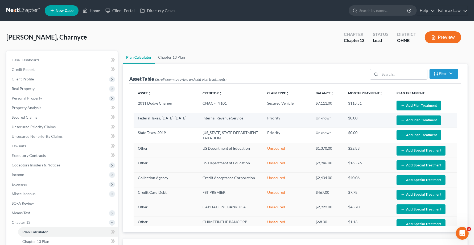
select select "59"
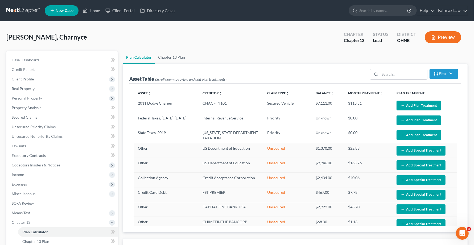
click at [410, 106] on button "Add Plan Treatment" at bounding box center [418, 106] width 44 height 10
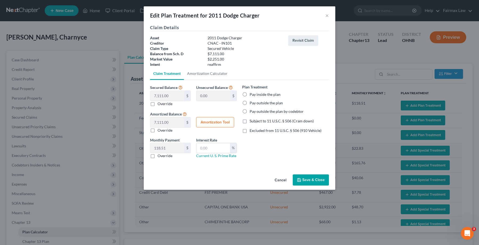
click at [157, 103] on label "Override" at bounding box center [164, 103] width 15 height 5
click at [160, 103] on input "Override" at bounding box center [161, 102] width 3 height 3
checkbox input "true"
click at [158, 98] on input "text" at bounding box center [167, 96] width 34 height 10
click at [157, 105] on label "Override" at bounding box center [164, 103] width 15 height 5
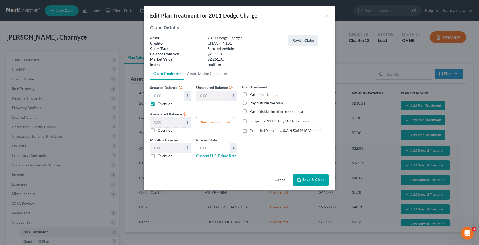
click at [160, 105] on input "Override" at bounding box center [161, 102] width 3 height 3
checkbox input "false"
type input "0.00"
type input "7,111.00"
type input "118.51"
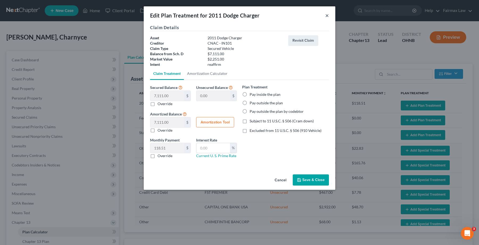
drag, startPoint x: 326, startPoint y: 17, endPoint x: 154, endPoint y: 75, distance: 181.2
click at [327, 16] on button "×" at bounding box center [327, 15] width 4 height 6
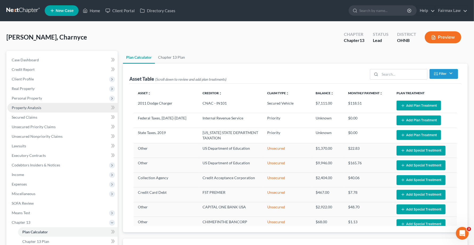
click at [30, 103] on link "Property Analysis" at bounding box center [62, 108] width 110 height 10
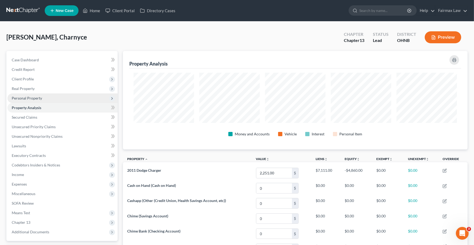
scroll to position [99, 344]
click at [33, 99] on span "Personal Property" at bounding box center [27, 98] width 30 height 5
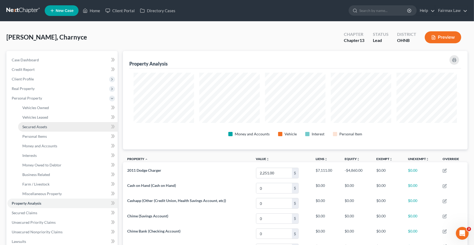
click at [27, 127] on span "Secured Assets" at bounding box center [34, 127] width 25 height 5
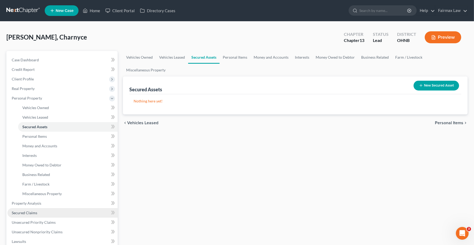
click at [28, 211] on span "Secured Claims" at bounding box center [25, 213] width 26 height 5
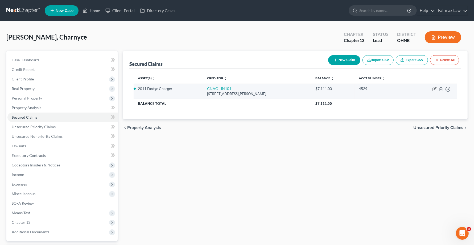
click at [436, 89] on icon "button" at bounding box center [434, 89] width 4 height 4
select select "15"
select select "2"
select select "0"
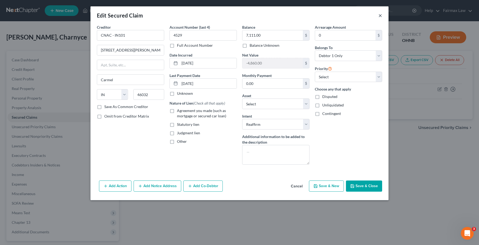
click at [381, 16] on button "×" at bounding box center [380, 15] width 4 height 6
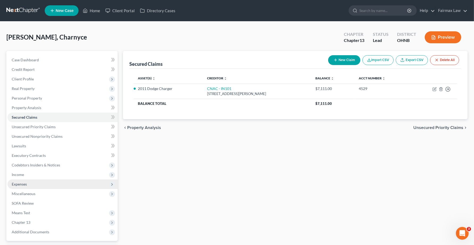
scroll to position [46, 0]
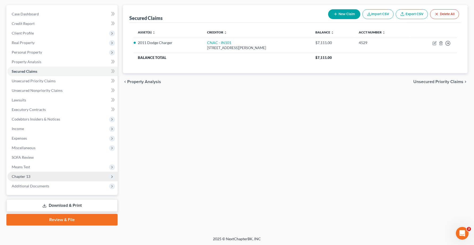
click at [19, 176] on span "Chapter 13" at bounding box center [21, 176] width 19 height 5
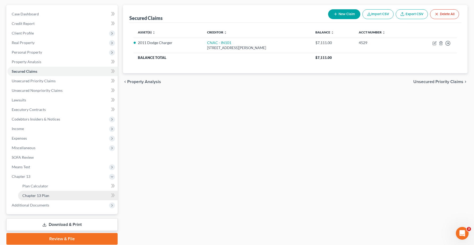
click at [27, 194] on span "Chapter 13 Plan" at bounding box center [35, 196] width 27 height 5
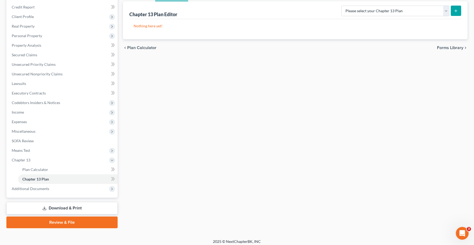
scroll to position [65, 0]
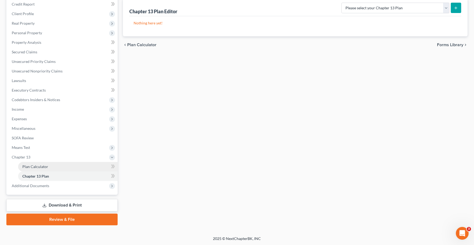
click at [32, 167] on span "Plan Calculator" at bounding box center [35, 167] width 26 height 5
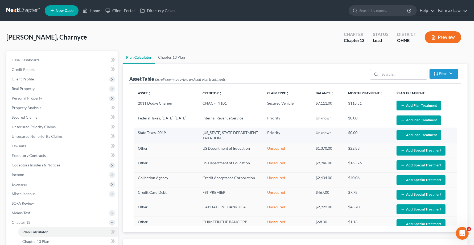
select select "59"
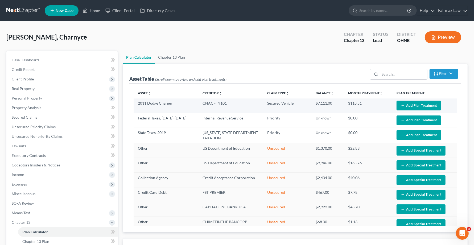
click at [405, 105] on button "Add Plan Treatment" at bounding box center [418, 106] width 44 height 10
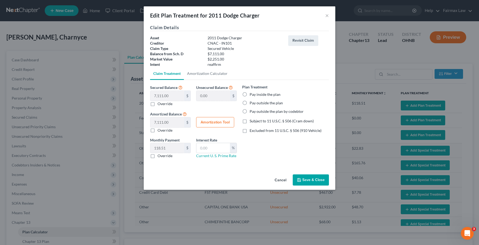
drag, startPoint x: 152, startPoint y: 104, endPoint x: 174, endPoint y: 94, distance: 23.2
click at [157, 104] on label "Override" at bounding box center [164, 103] width 15 height 5
click at [160, 104] on input "Override" at bounding box center [161, 102] width 3 height 3
checkbox input "true"
click at [160, 95] on input "text" at bounding box center [167, 96] width 34 height 10
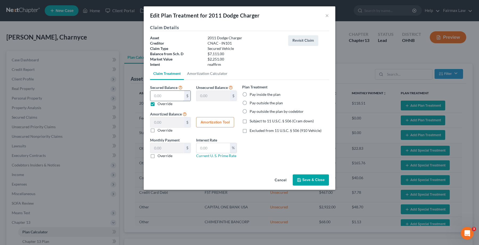
type input "2"
type input "7,109.00"
type input "2.00"
type input "0.03"
type input "22"
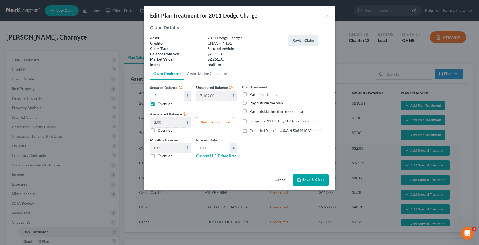
type input "7,089.00"
type input "22.00"
type input "0.36"
type input "225"
type input "6,886.00"
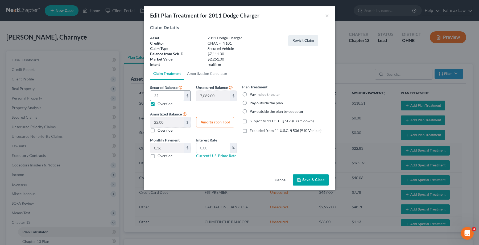
type input "225.00"
type input "3.75"
type input "2251"
type input "4,860.00"
type input "2,251.00"
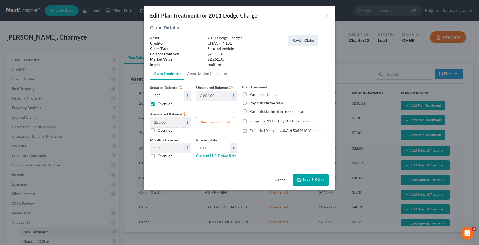
type input "37.51"
type input "2,251.00"
click at [249, 93] on label "Pay inside the plan" at bounding box center [264, 94] width 31 height 5
click at [252, 93] on input "Pay inside the plan" at bounding box center [253, 93] width 3 height 3
radio input "true"
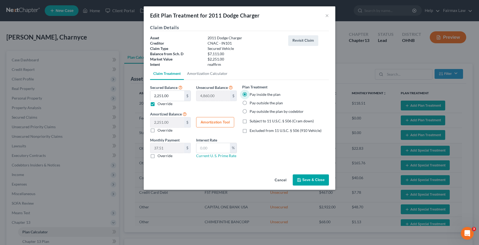
click at [249, 119] on label "Subject to 11 U.S.C. § 506 (Cram down)" at bounding box center [281, 121] width 64 height 5
click at [252, 119] on input "Subject to 11 U.S.C. § 506 (Cram down)" at bounding box center [253, 120] width 3 height 3
checkbox input "true"
click at [249, 132] on label "Excluded from 11 U.S.C. § 506 (910 Vehicle)" at bounding box center [285, 130] width 72 height 5
click at [252, 132] on input "Excluded from 11 U.S.C. § 506 (910 Vehicle)" at bounding box center [253, 129] width 3 height 3
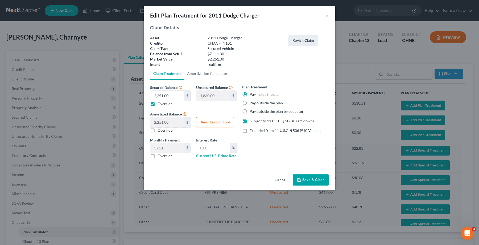
checkbox input "true"
click at [228, 121] on button "Amortization Tool" at bounding box center [215, 122] width 38 height 11
type input "2,251.00"
type input "60"
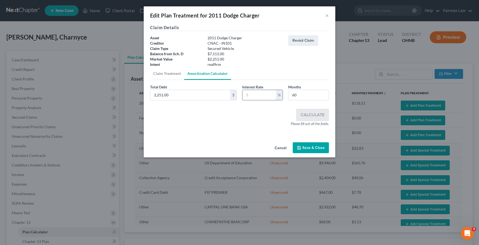
click at [258, 94] on input "text" at bounding box center [259, 95] width 34 height 10
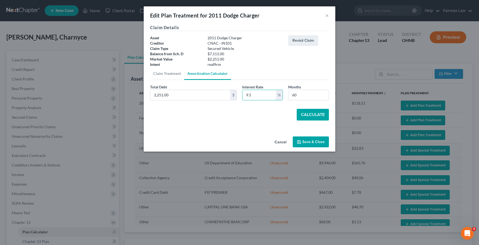
type input "9.5"
click at [314, 113] on button "Calculate" at bounding box center [312, 115] width 32 height 12
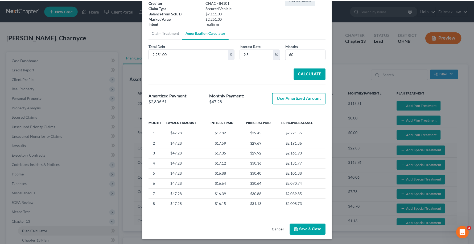
scroll to position [43, 0]
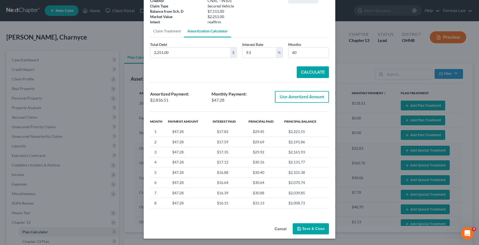
click at [320, 231] on button "Save & Close" at bounding box center [311, 229] width 36 height 11
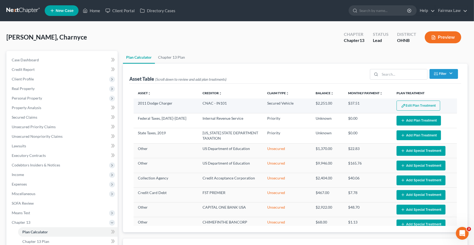
select select "59"
click at [421, 107] on button "Edit Plan Treatment" at bounding box center [418, 106] width 44 height 10
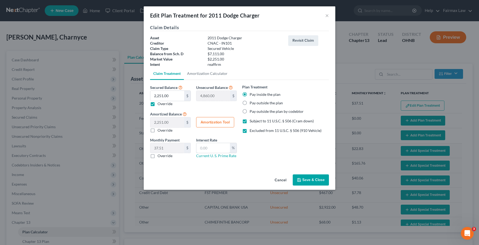
drag, startPoint x: 207, startPoint y: 149, endPoint x: 194, endPoint y: 162, distance: 18.2
click at [207, 149] on input "text" at bounding box center [213, 148] width 34 height 10
type input "9.5"
click at [314, 178] on button "Save & Close" at bounding box center [311, 180] width 36 height 11
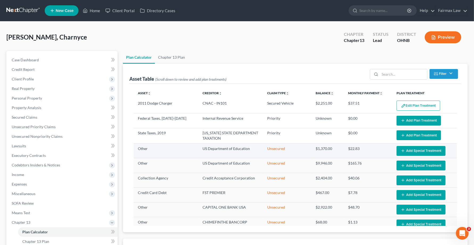
select select "59"
click at [20, 128] on span "Unsecured Priority Claims" at bounding box center [34, 127] width 44 height 5
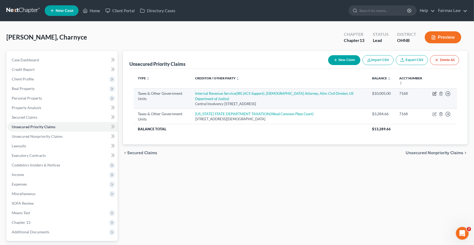
click at [434, 92] on icon "button" at bounding box center [434, 93] width 2 height 2
select select "0"
select select "39"
select select "0"
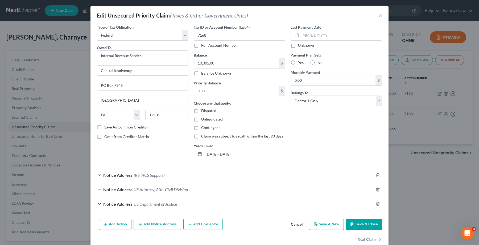
click at [208, 92] on input "text" at bounding box center [236, 91] width 85 height 10
type input "10,745.59"
click at [372, 227] on button "Save & Close" at bounding box center [364, 224] width 36 height 11
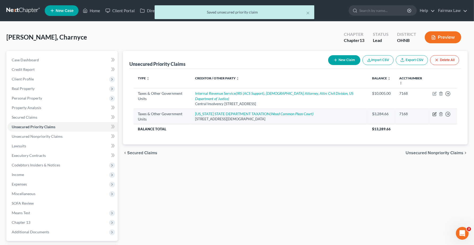
click at [435, 112] on icon "button" at bounding box center [434, 114] width 4 height 4
select select "2"
select select "36"
select select "0"
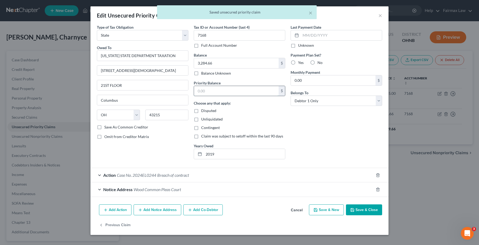
click at [215, 91] on input "text" at bounding box center [236, 91] width 85 height 10
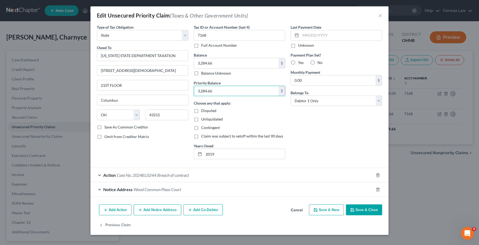
type input "3,284.66"
click at [369, 210] on button "Save & Close" at bounding box center [364, 210] width 36 height 11
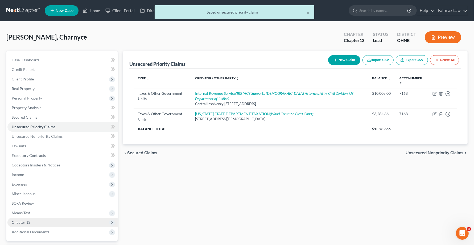
click at [18, 222] on span "Chapter 13" at bounding box center [21, 222] width 19 height 5
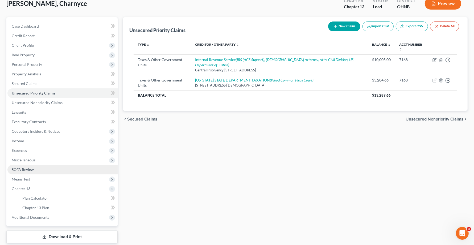
scroll to position [65, 0]
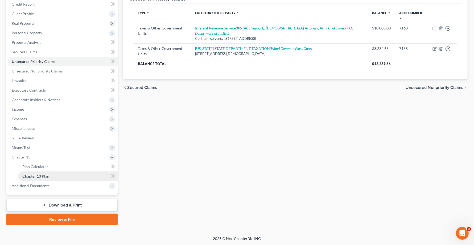
click at [23, 176] on span "Chapter 13 Plan" at bounding box center [35, 176] width 27 height 5
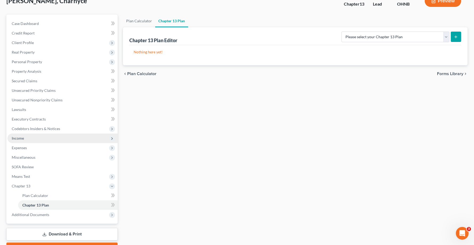
scroll to position [65, 0]
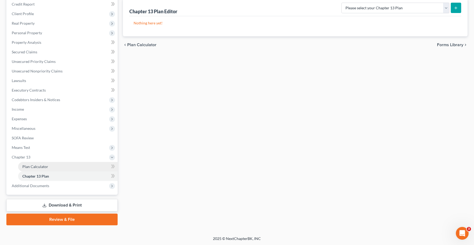
click at [42, 168] on link "Plan Calculator" at bounding box center [67, 167] width 99 height 10
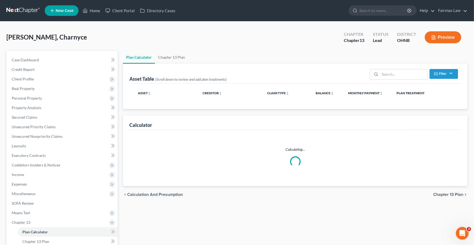
select select "59"
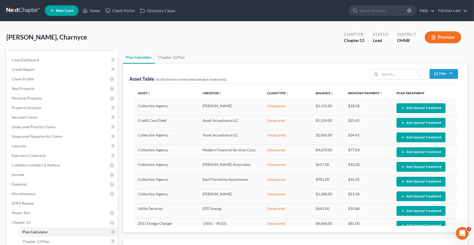
select select "59"
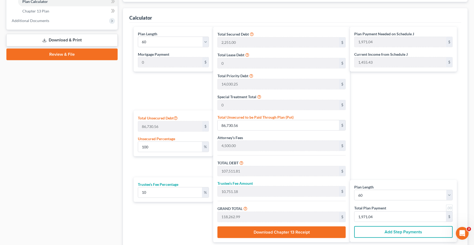
scroll to position [273, 0]
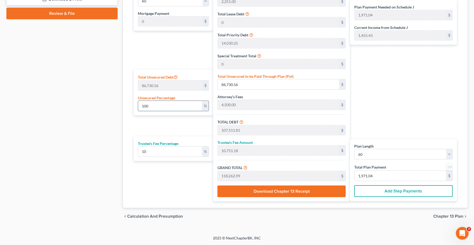
click at [160, 105] on input "100" at bounding box center [170, 106] width 64 height 10
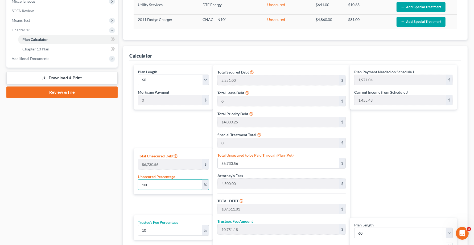
scroll to position [174, 0]
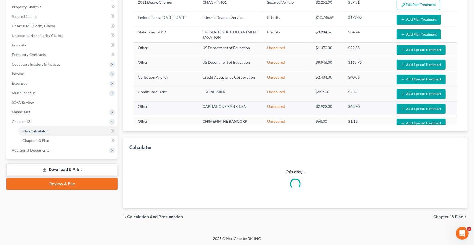
select select "59"
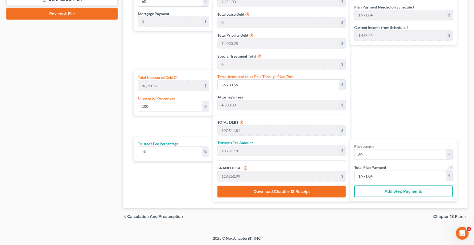
scroll to position [273, 0]
